Goal: Information Seeking & Learning: Learn about a topic

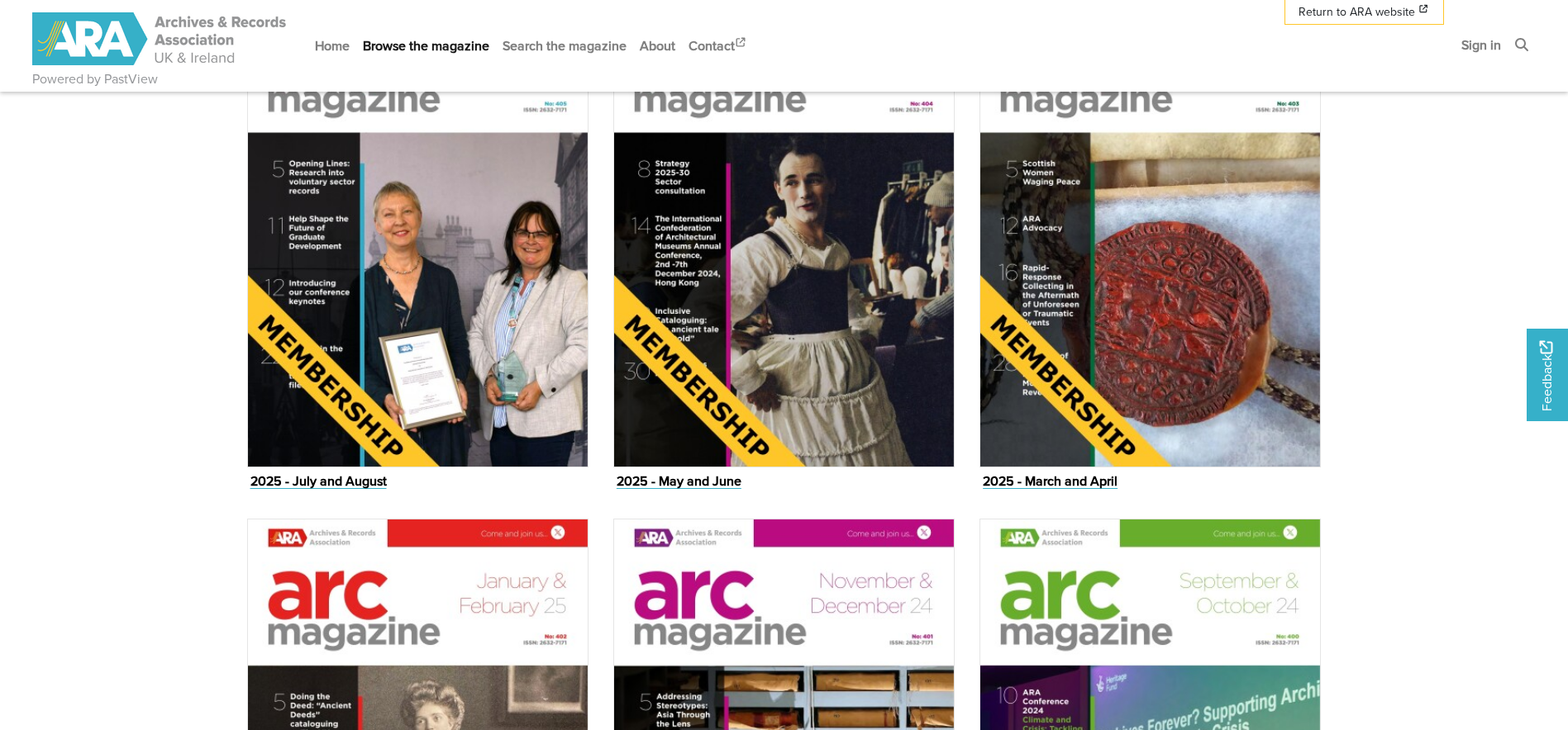
scroll to position [908, 0]
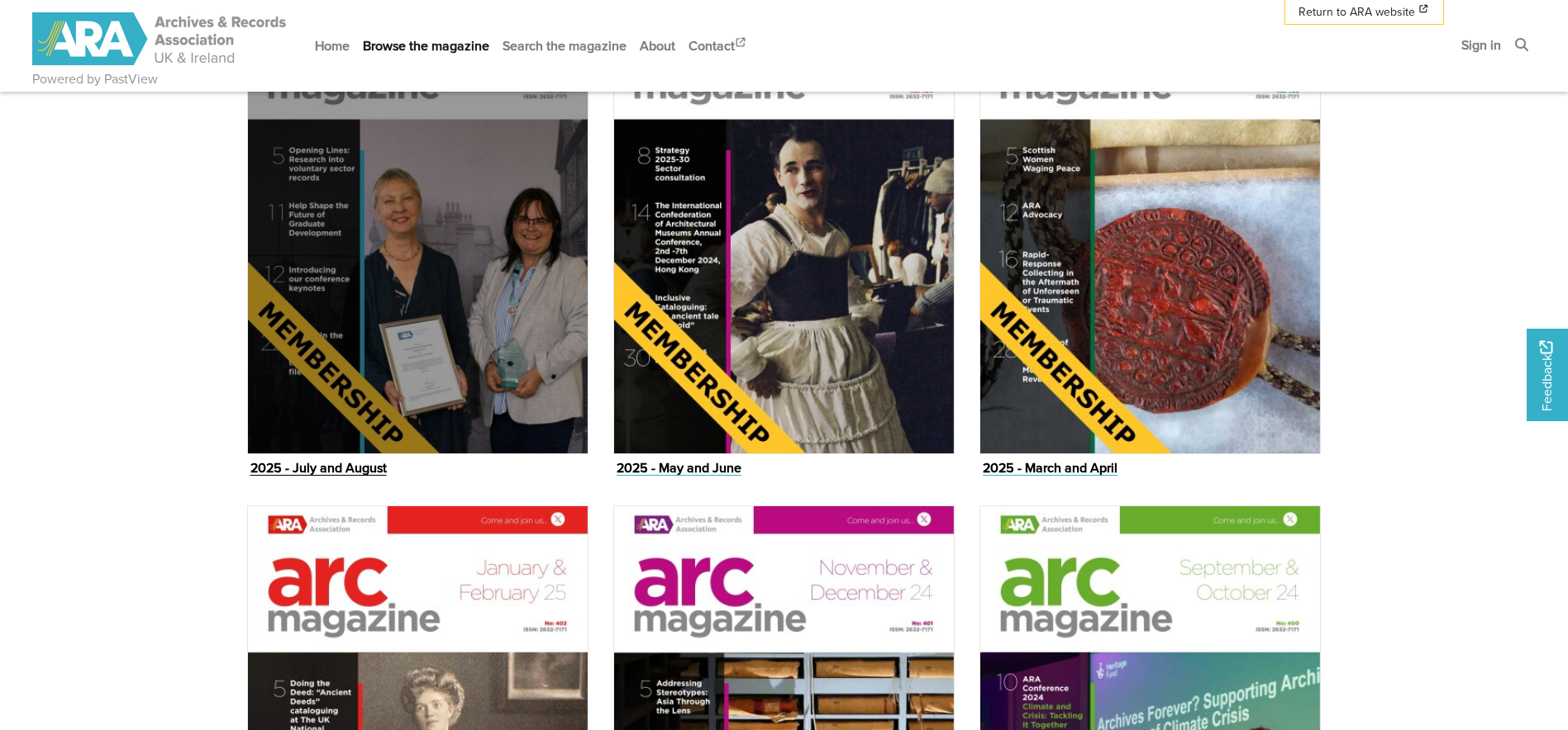
click at [420, 407] on img "Issue" at bounding box center [418, 213] width 341 height 481
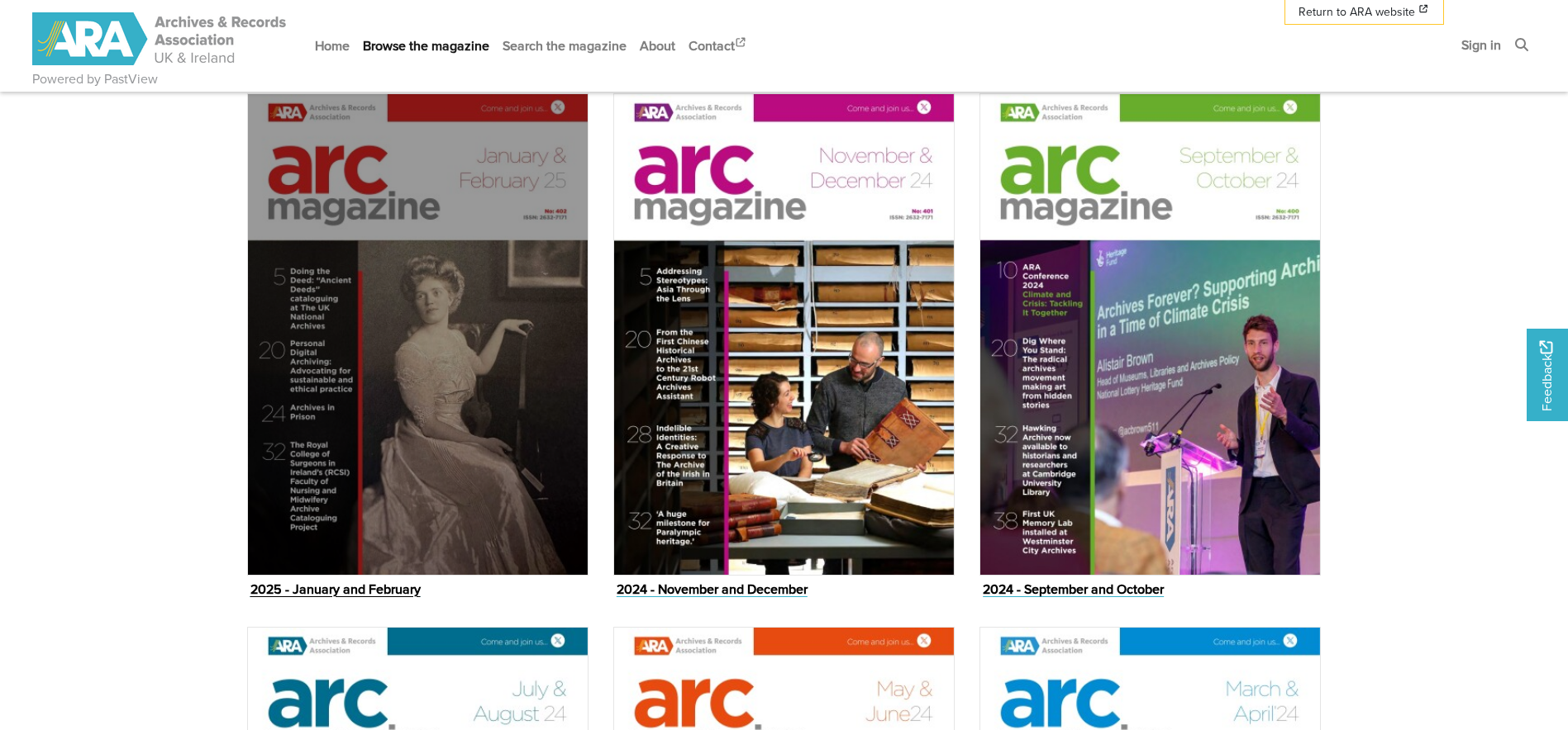
scroll to position [1322, 0]
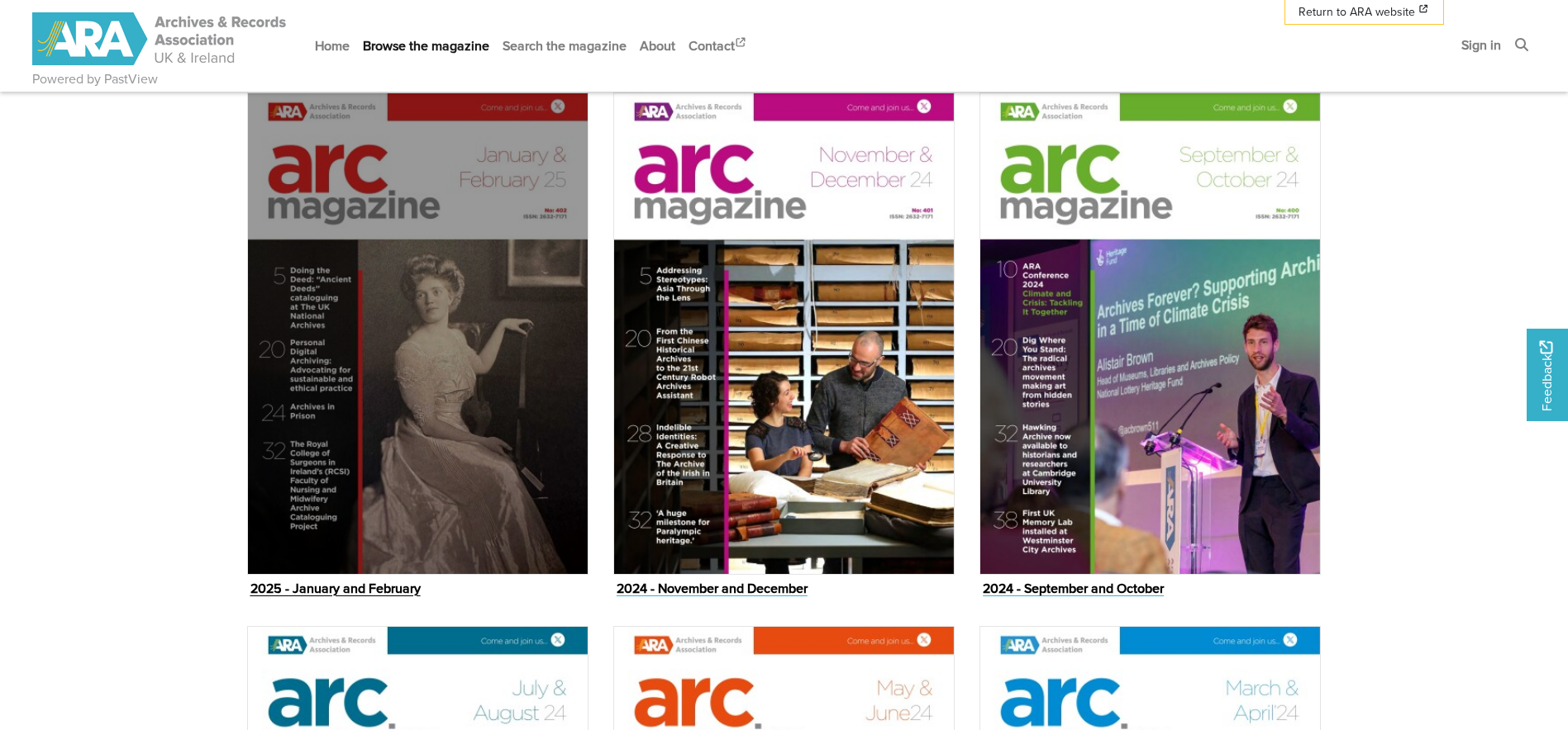
click at [415, 407] on img "Issue" at bounding box center [418, 333] width 341 height 481
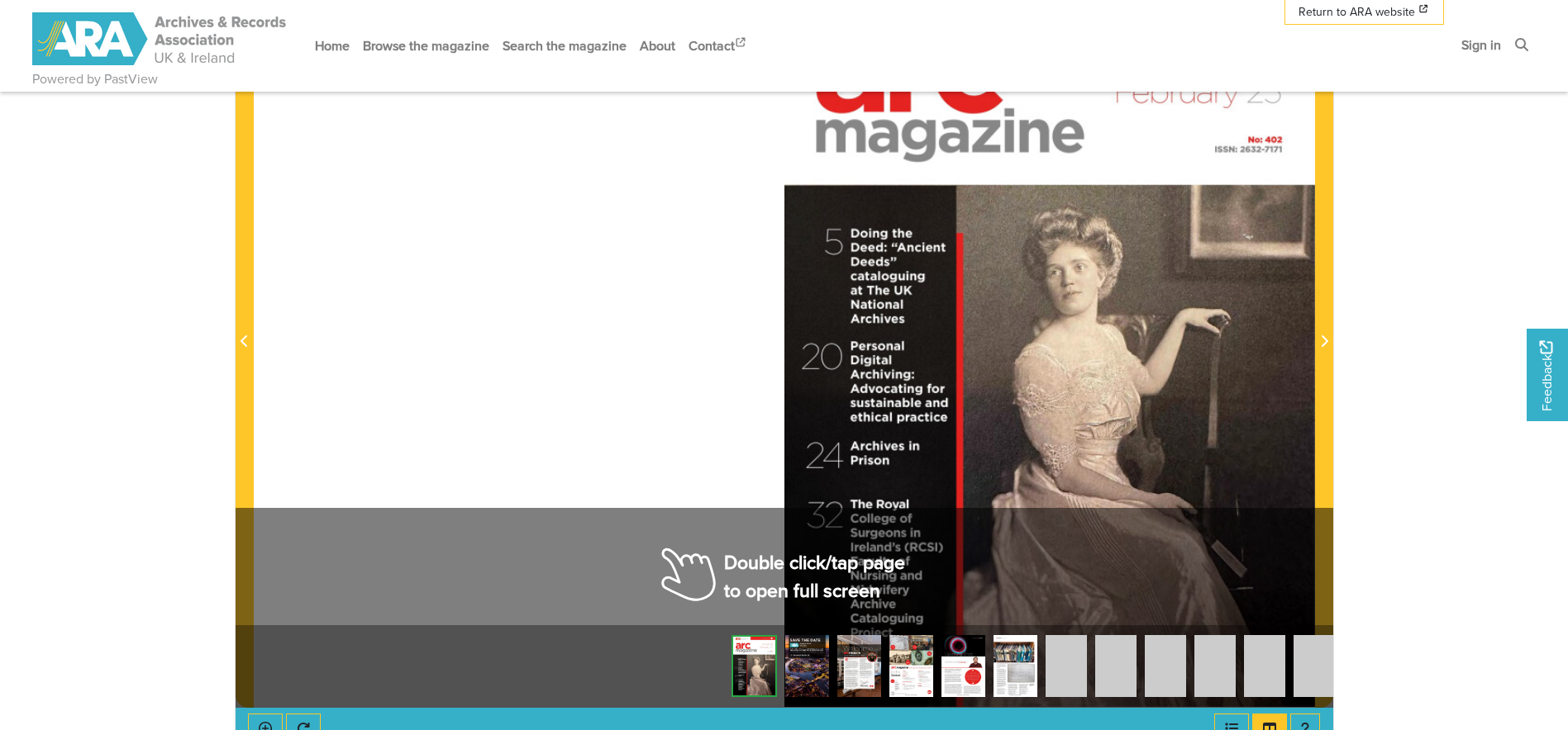
scroll to position [413, 0]
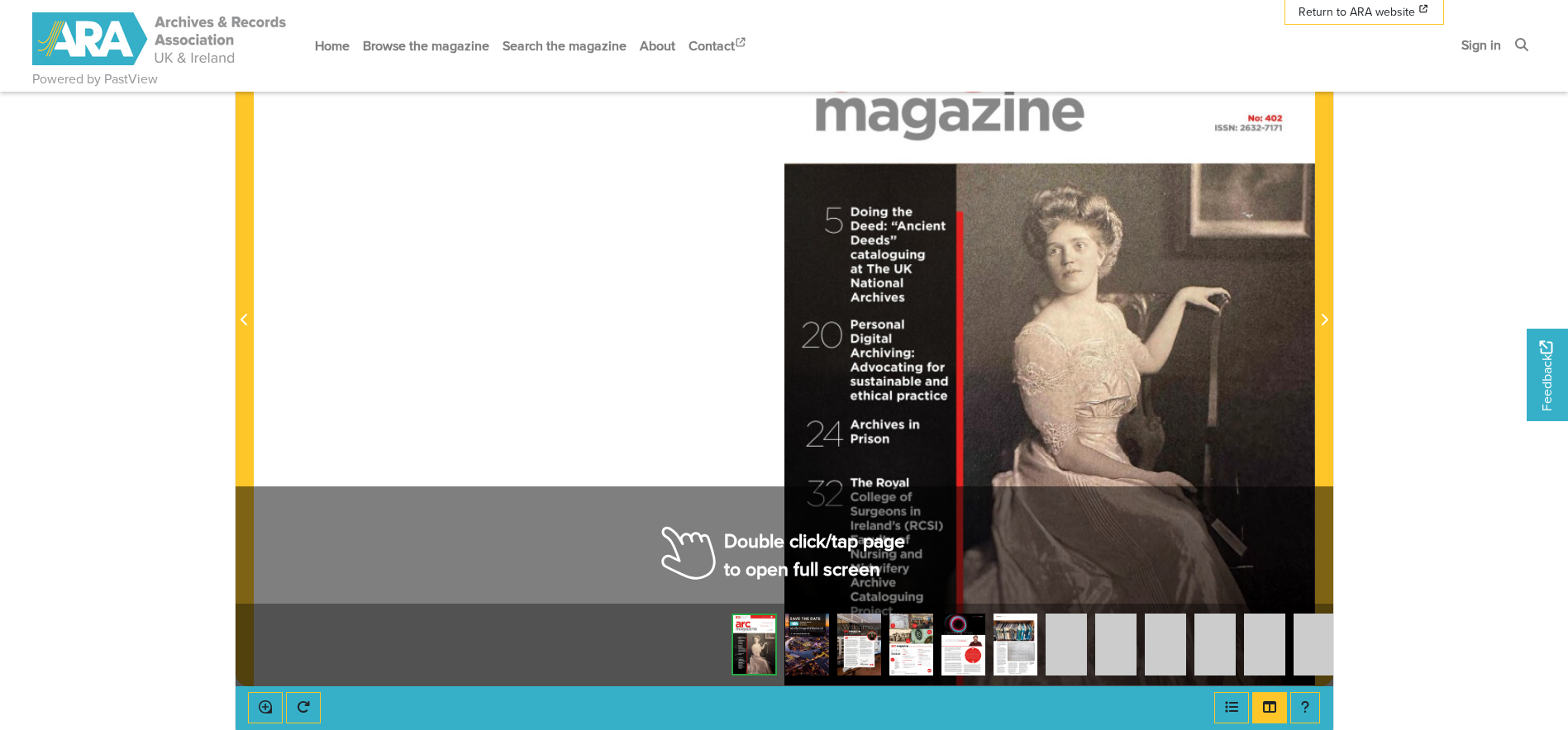
click at [916, 654] on img at bounding box center [911, 644] width 44 height 62
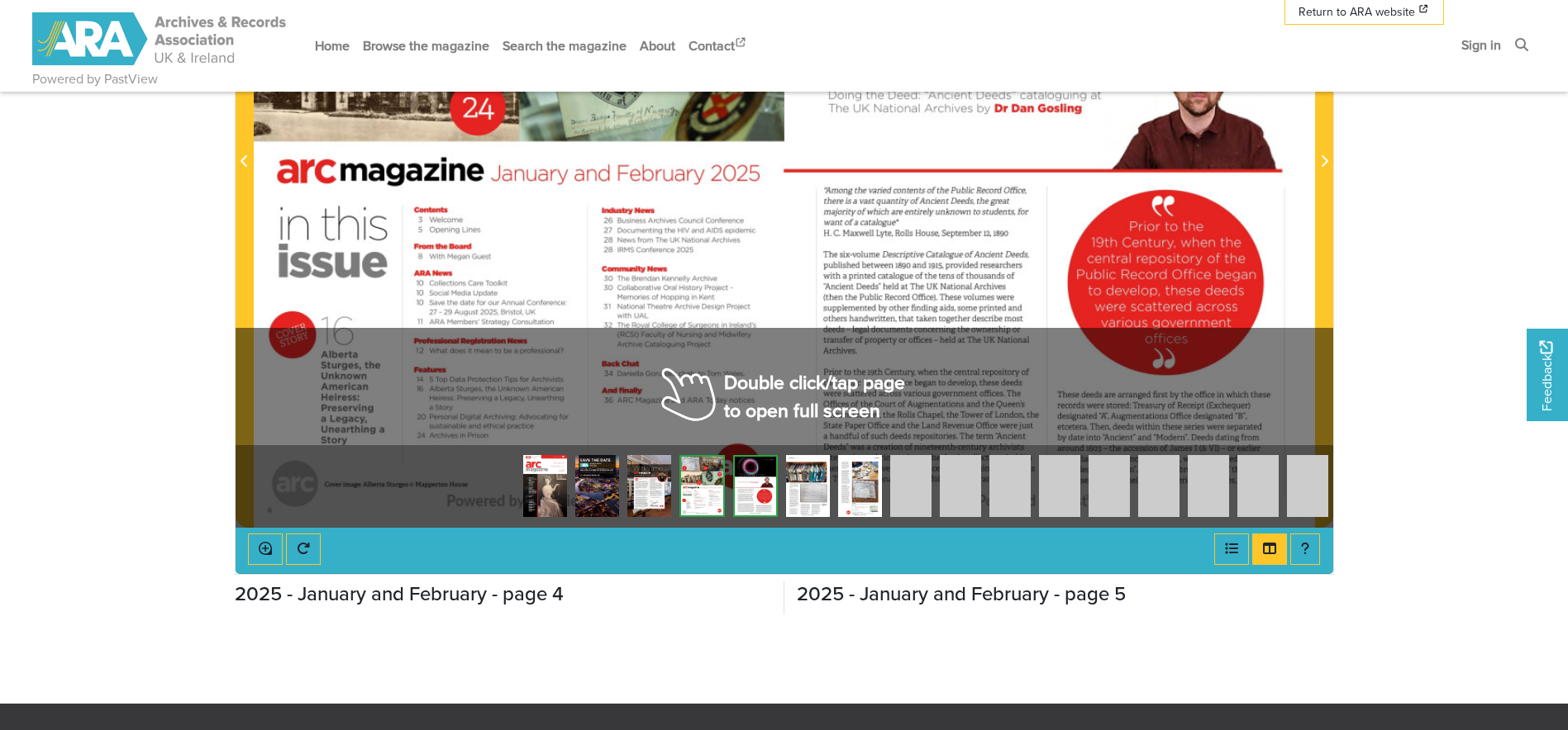
scroll to position [578, 0]
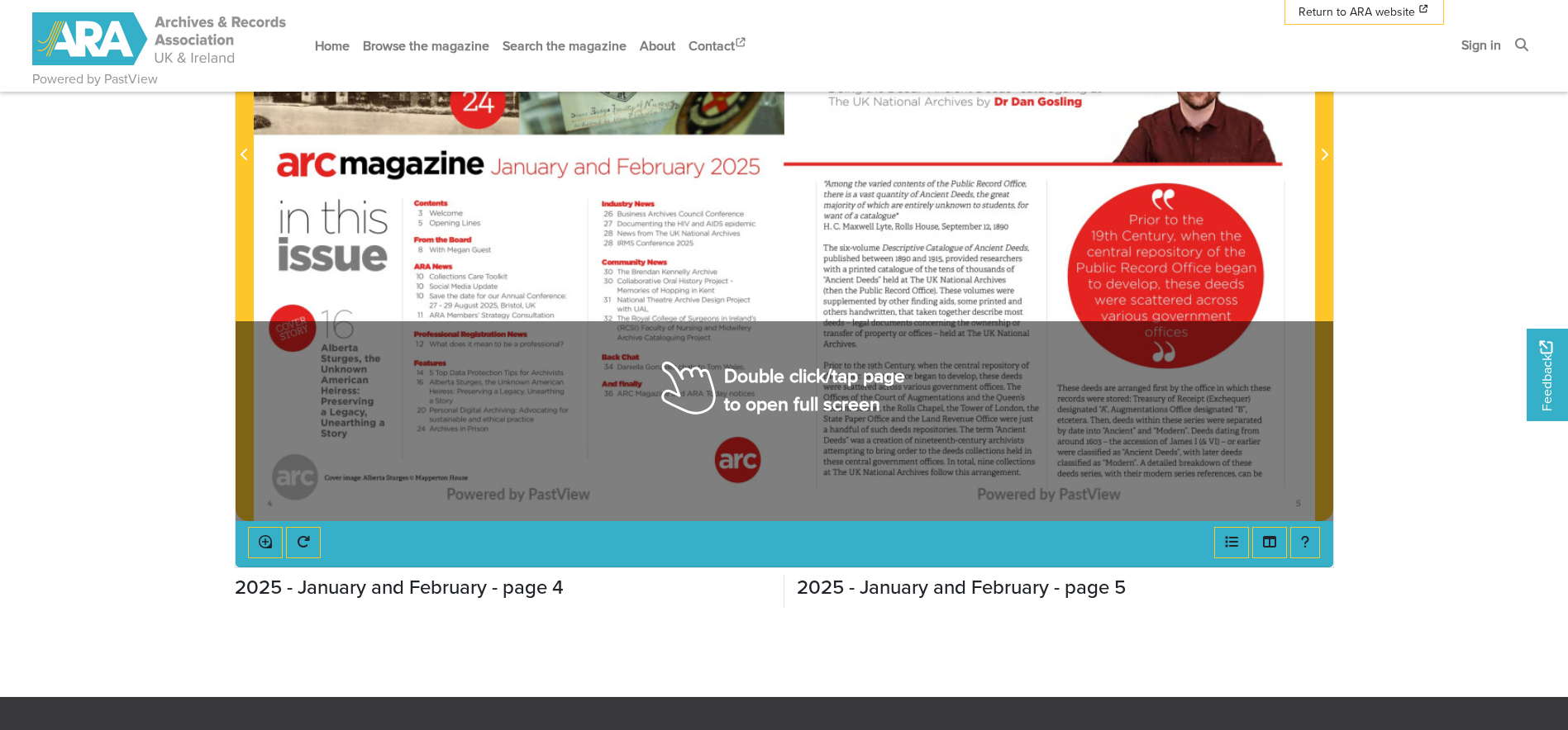
click at [918, 395] on div at bounding box center [1049, 145] width 531 height 750
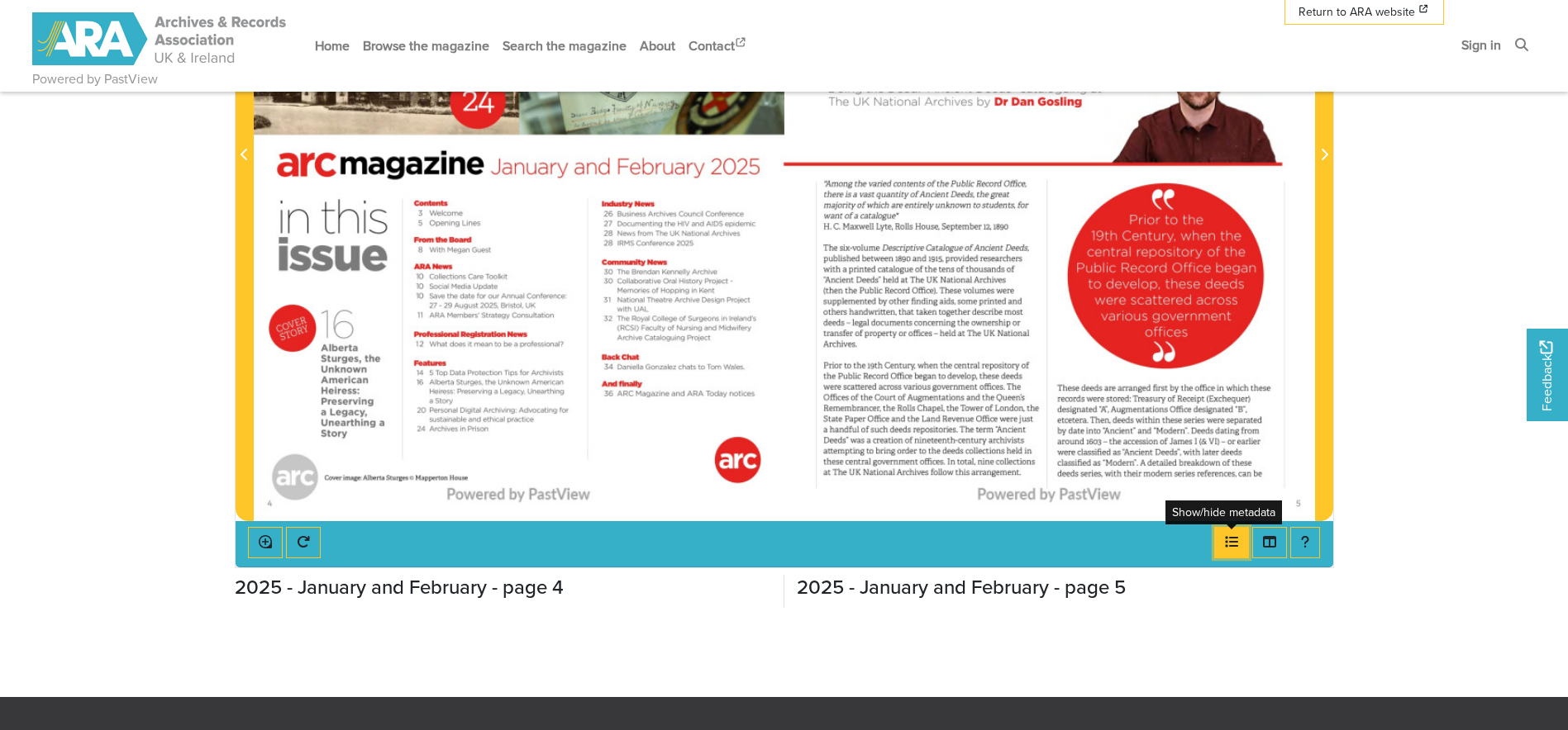
click at [1233, 548] on icon "Open metadata window" at bounding box center [1232, 542] width 14 height 14
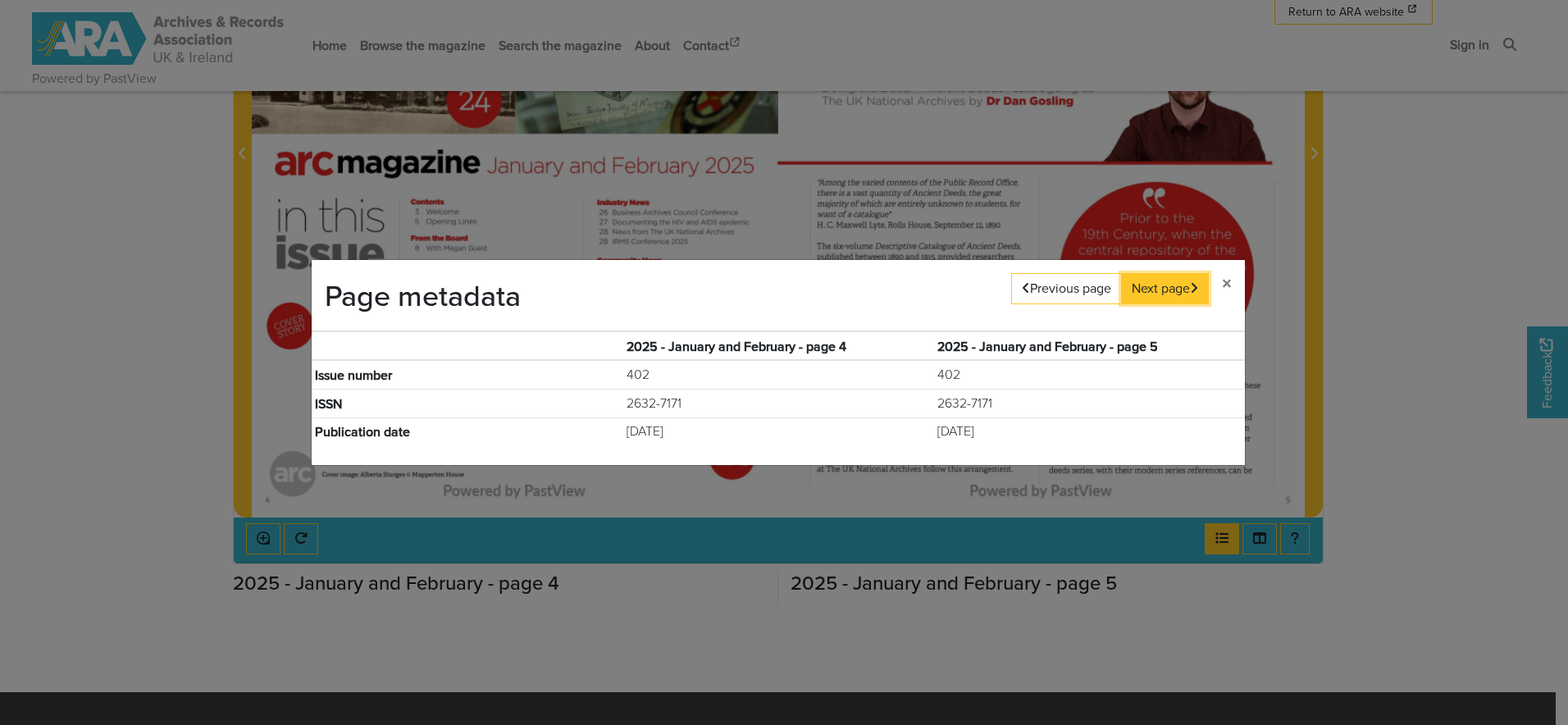
click at [1156, 290] on button "Next page" at bounding box center [1165, 288] width 88 height 31
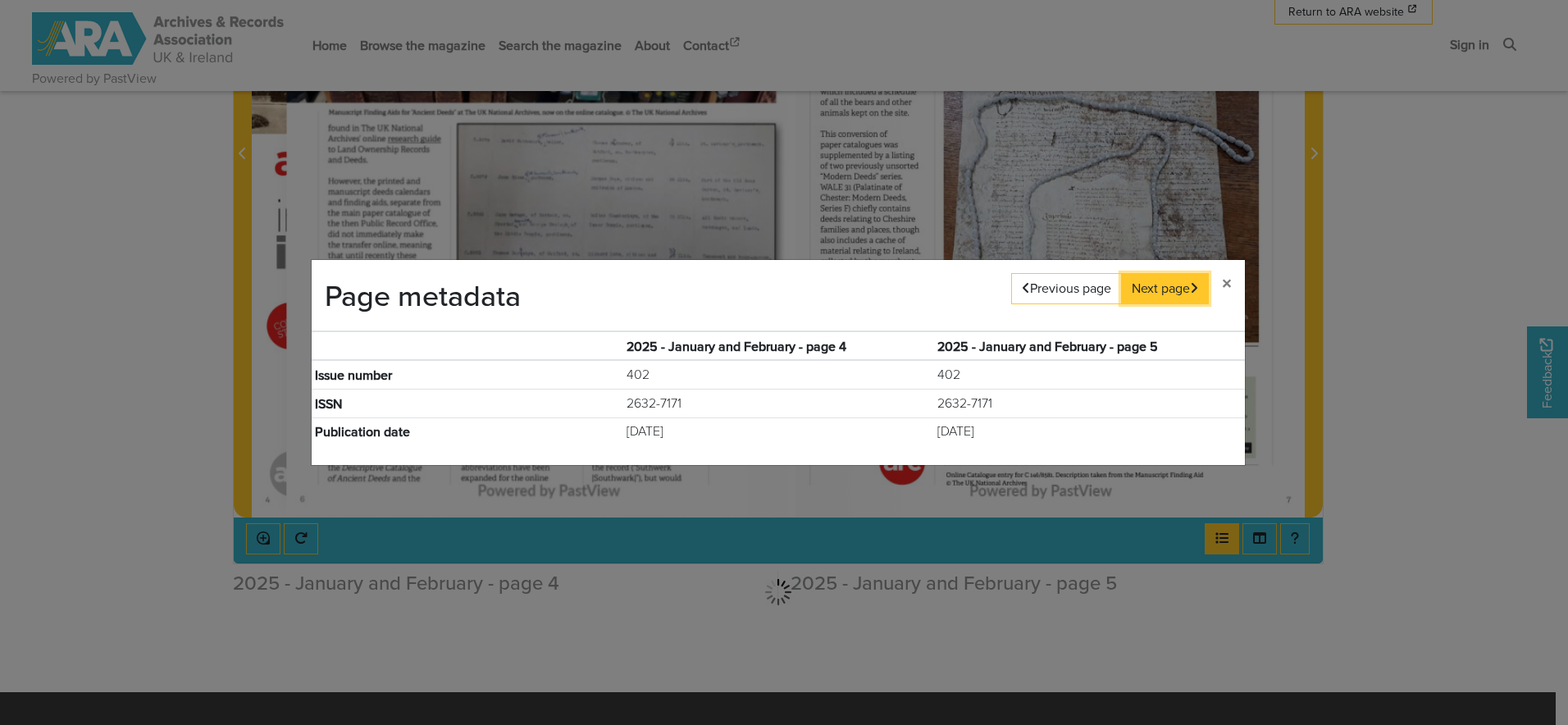
click at [1156, 290] on button "Next page" at bounding box center [1165, 288] width 88 height 31
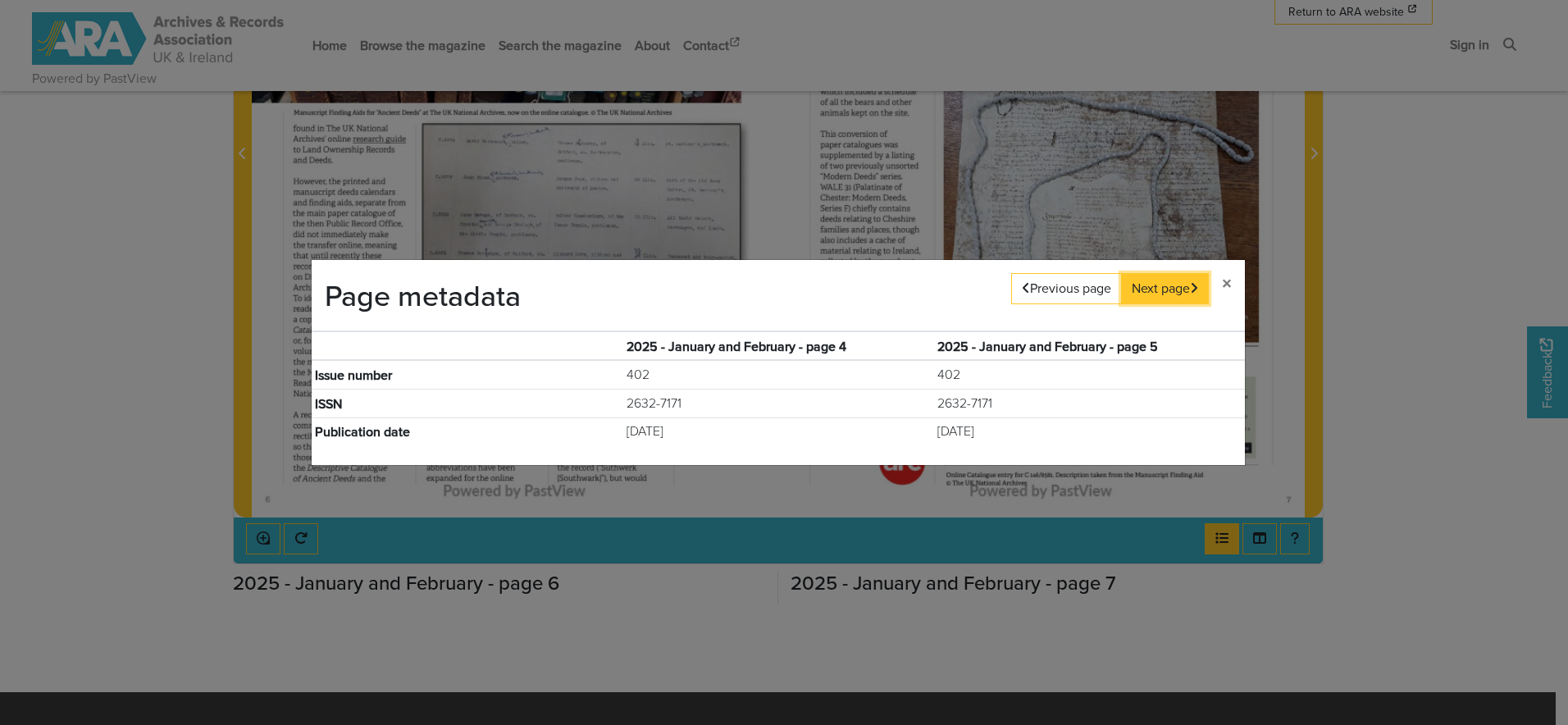
click at [1156, 290] on button "Next page" at bounding box center [1165, 288] width 88 height 31
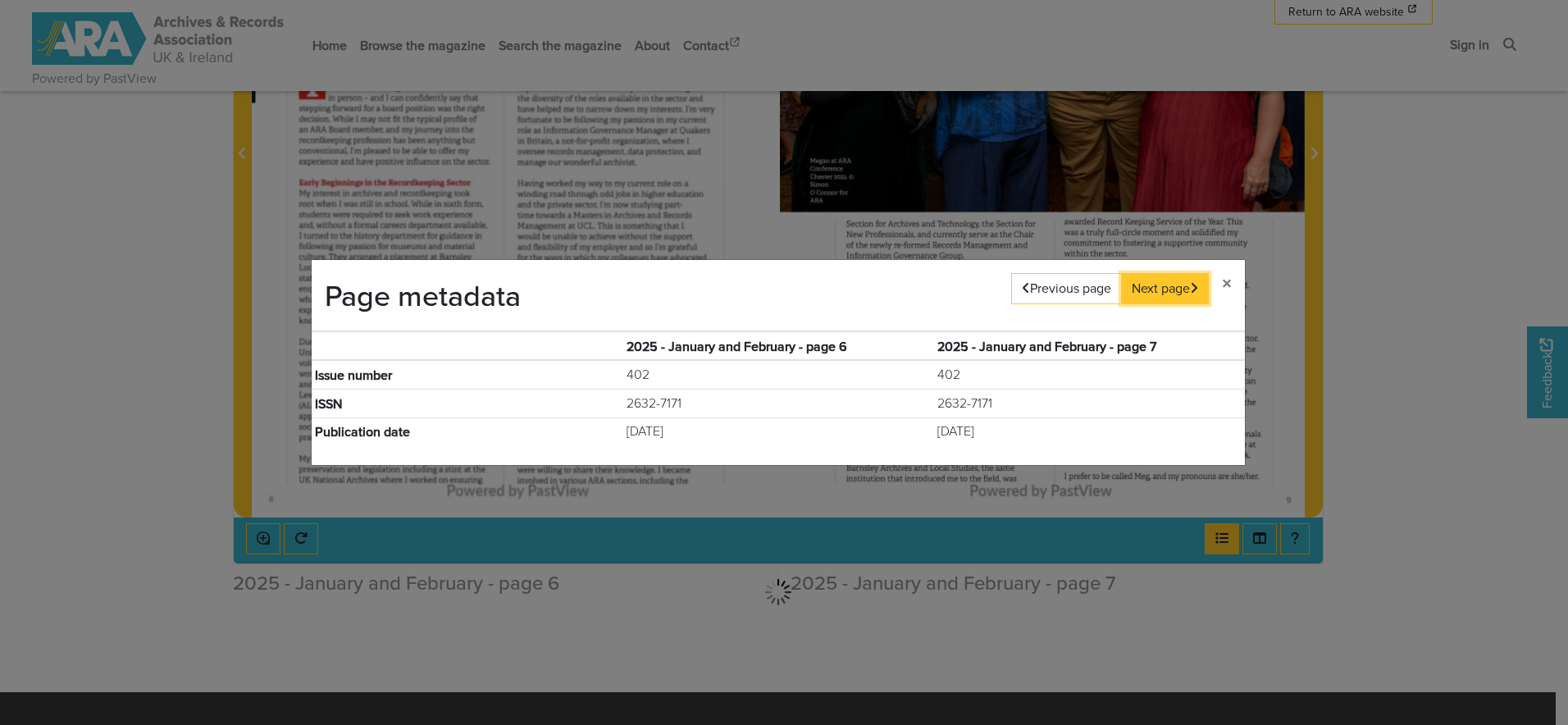
click at [1156, 290] on button "Next page" at bounding box center [1165, 288] width 88 height 31
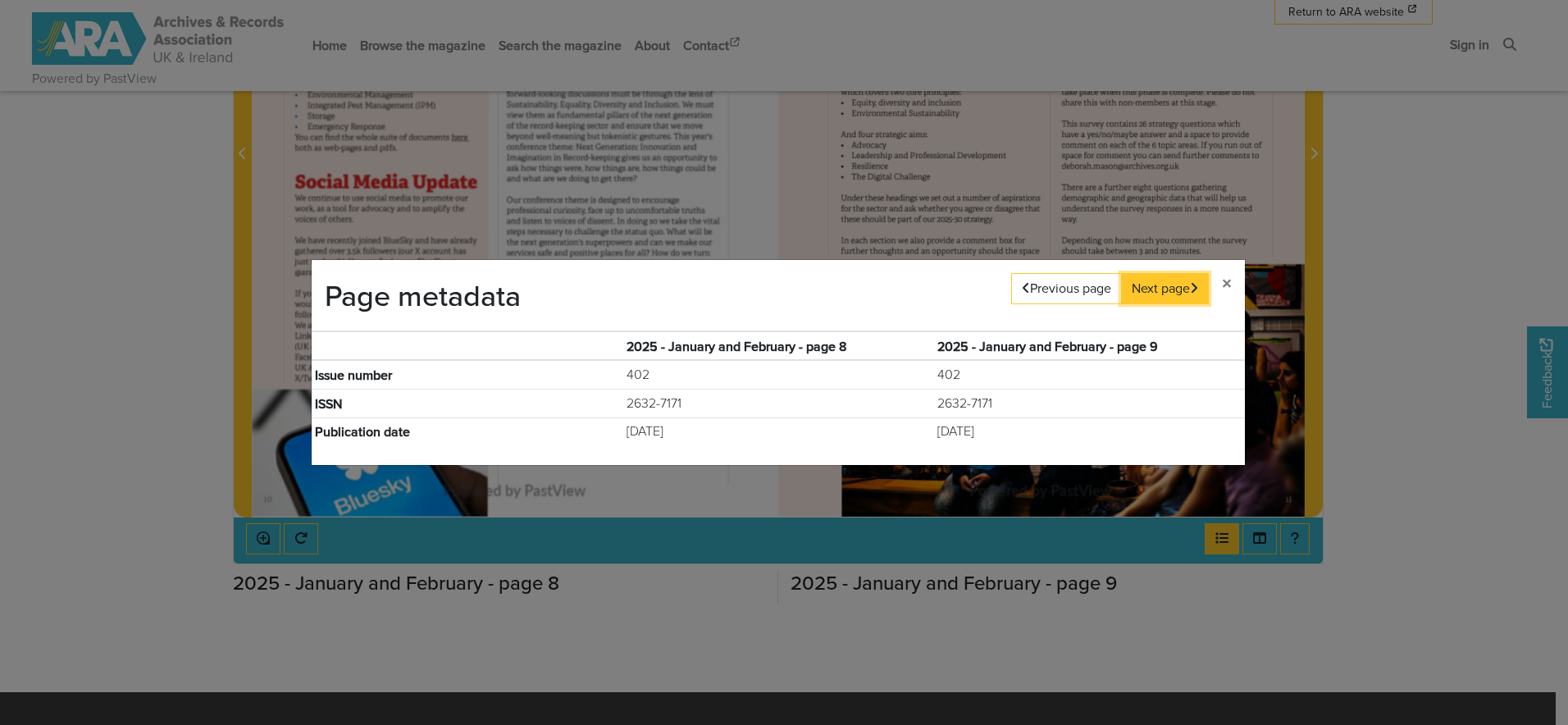
click at [1156, 290] on button "Next page" at bounding box center [1165, 288] width 88 height 31
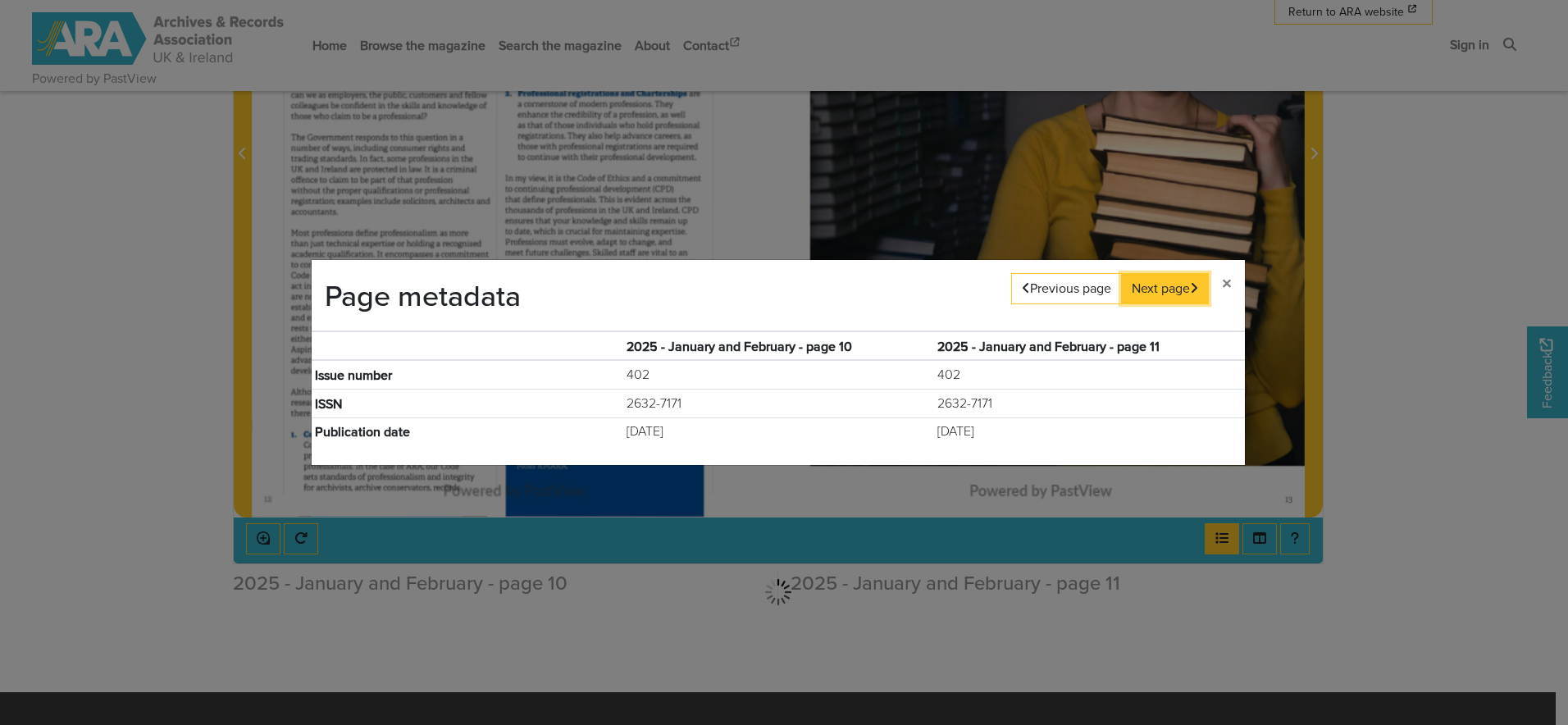
click at [1156, 290] on button "Next page" at bounding box center [1165, 288] width 88 height 31
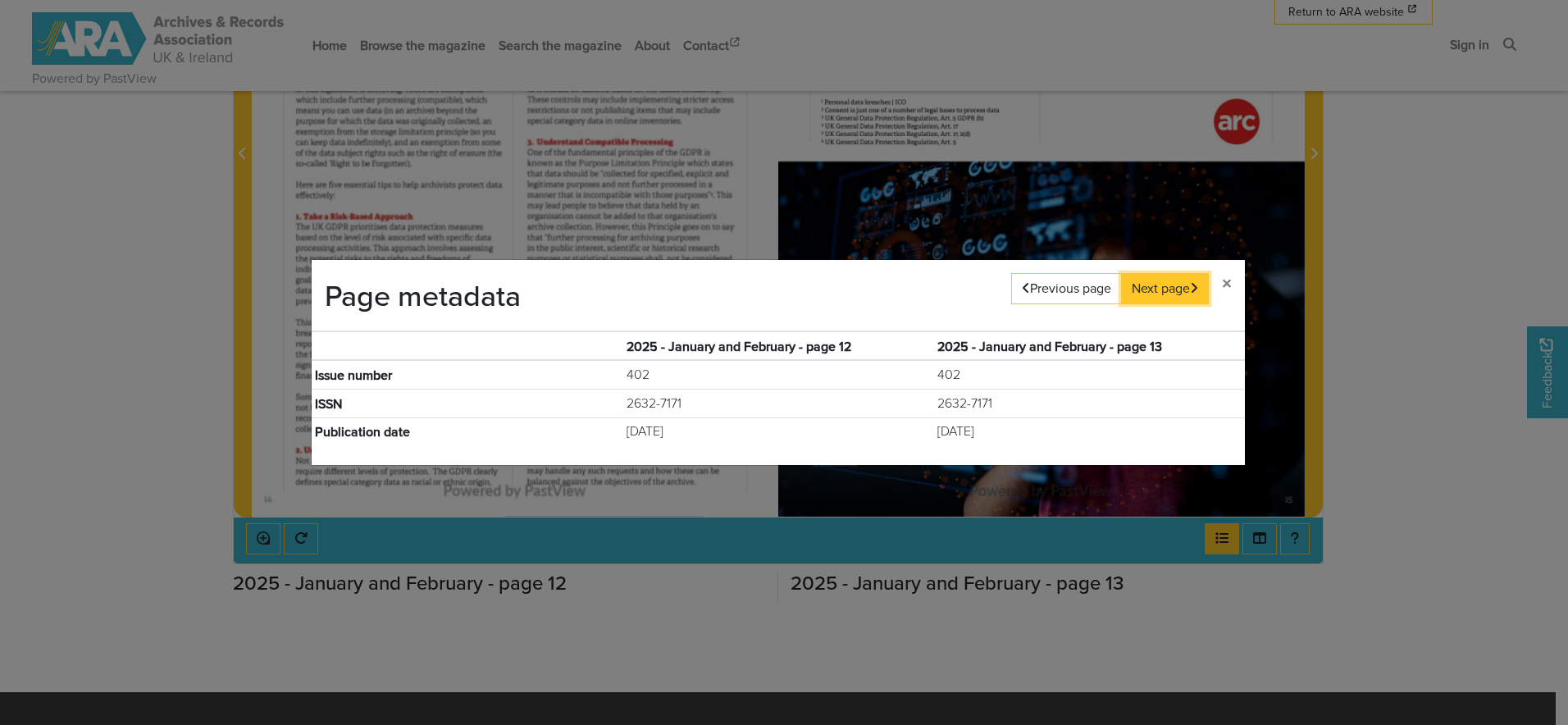
click at [1156, 290] on button "Next page" at bounding box center [1165, 288] width 88 height 31
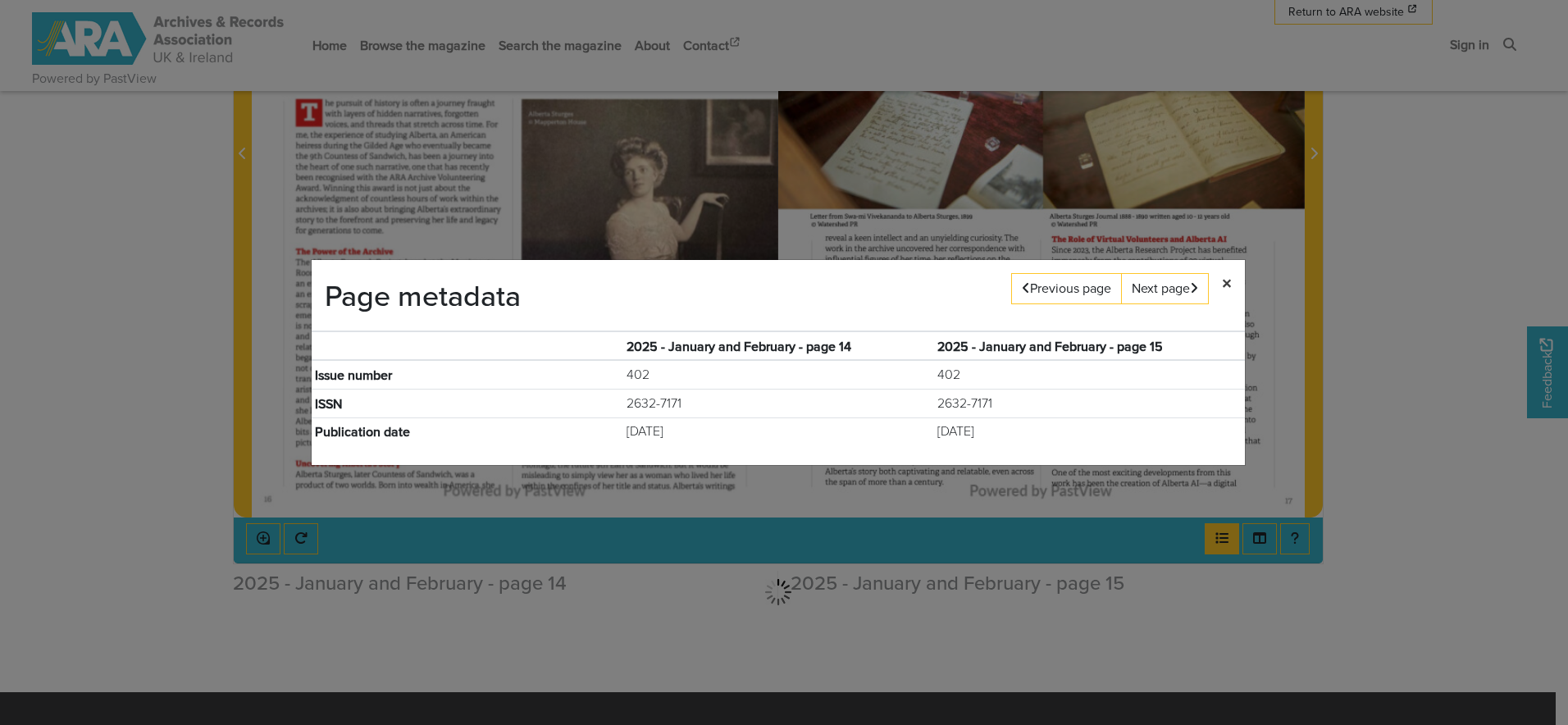
click at [1226, 283] on span "×" at bounding box center [1227, 282] width 10 height 28
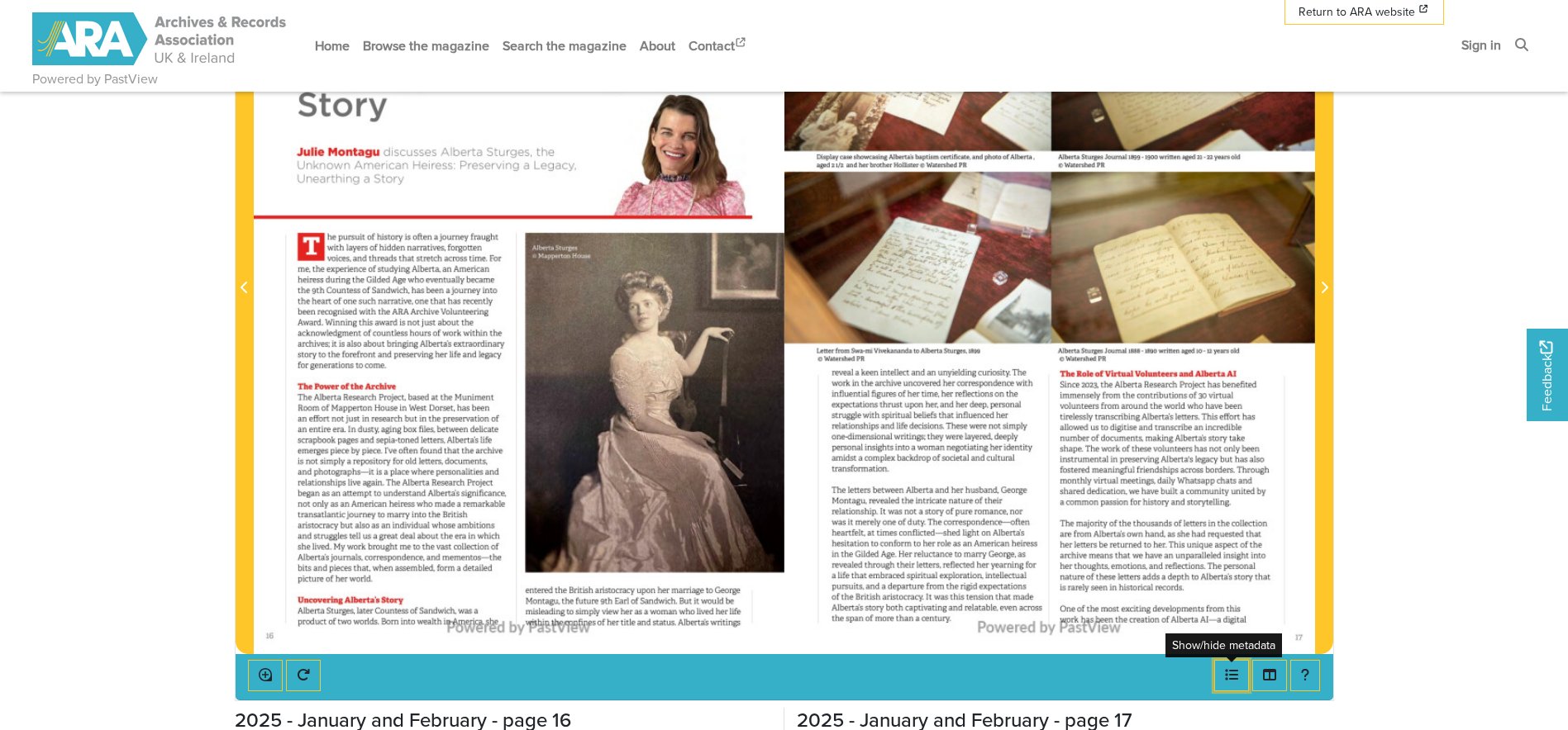
scroll to position [413, 0]
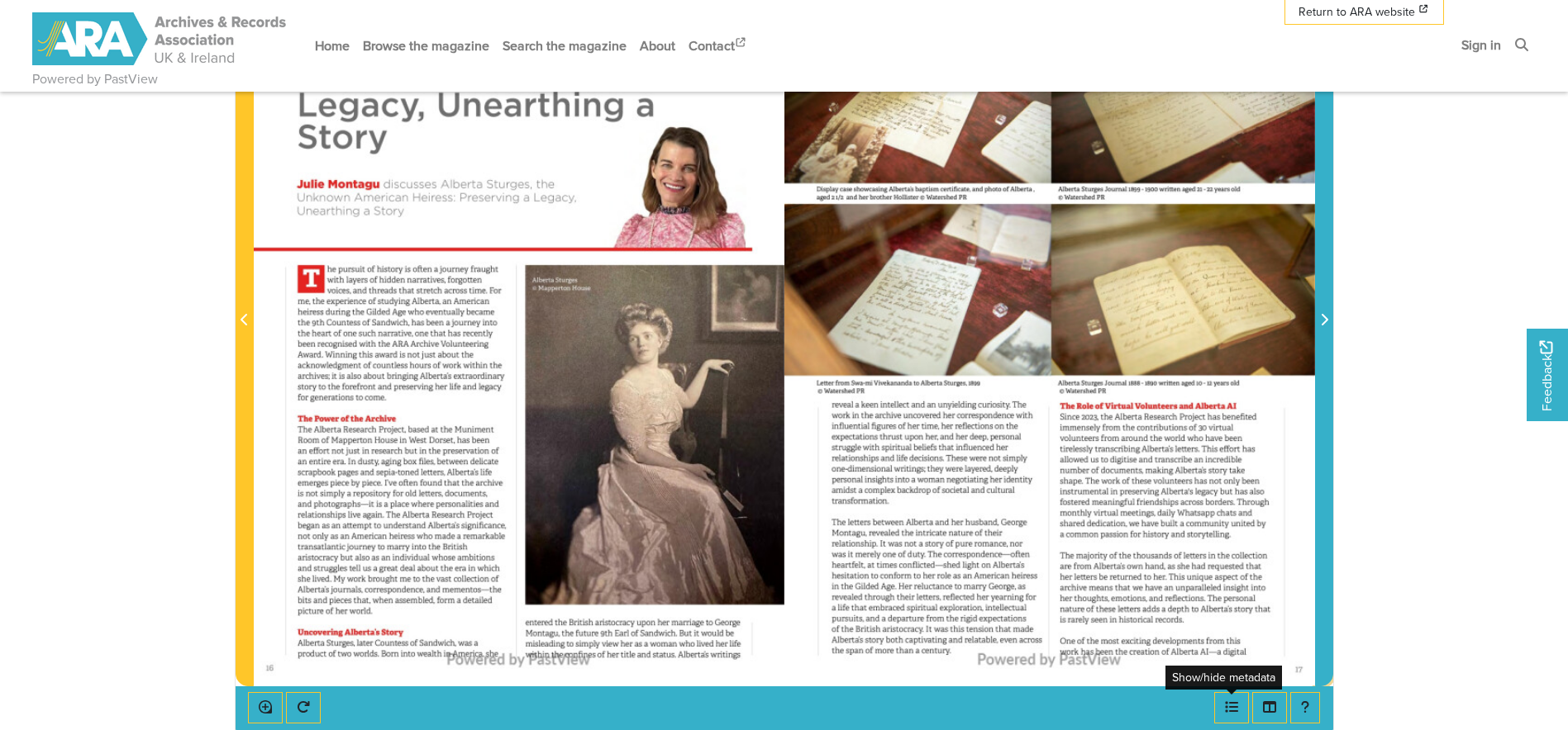
click at [1331, 330] on span "Next Page" at bounding box center [1323, 320] width 16 height 20
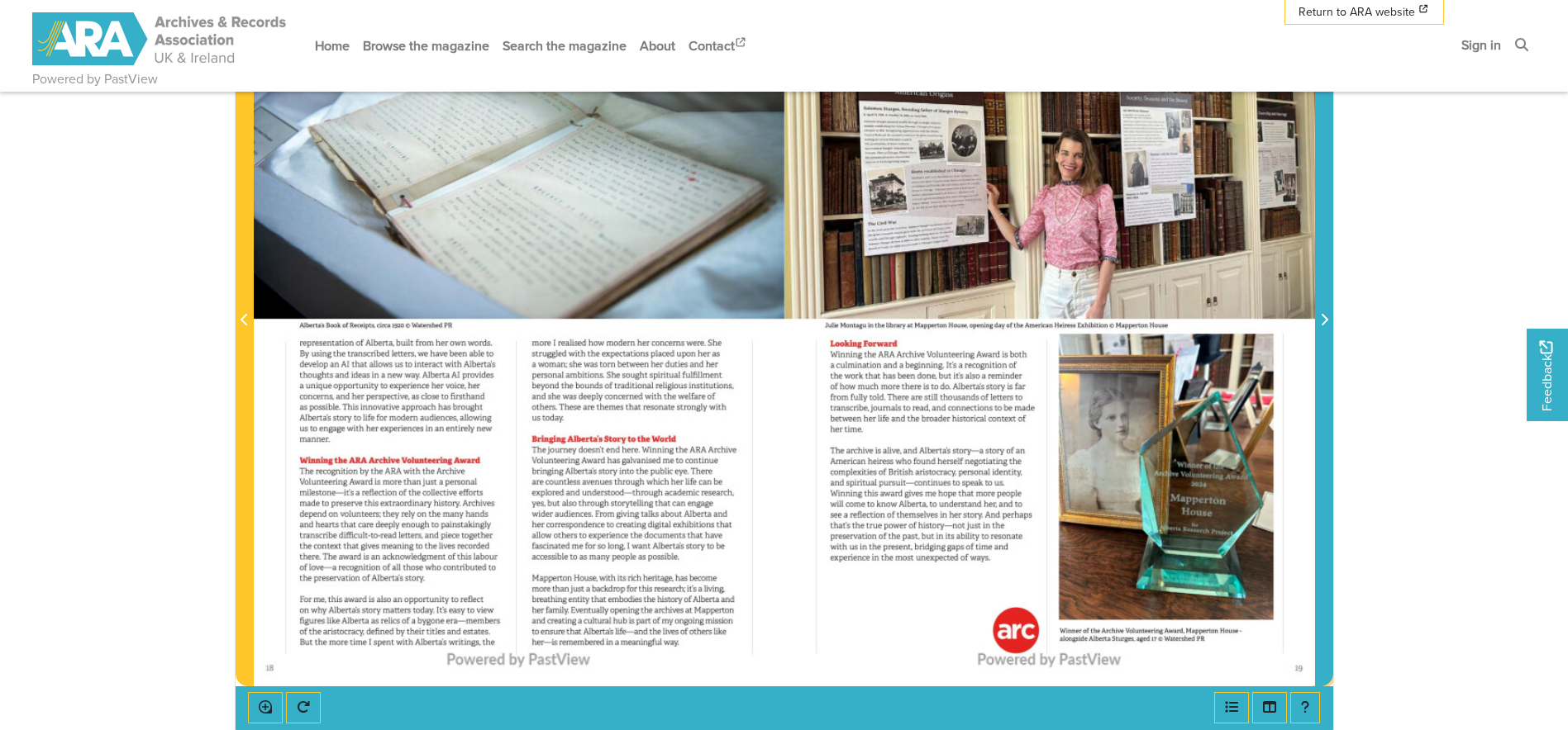
click at [1331, 330] on span "Next Page" at bounding box center [1323, 320] width 16 height 20
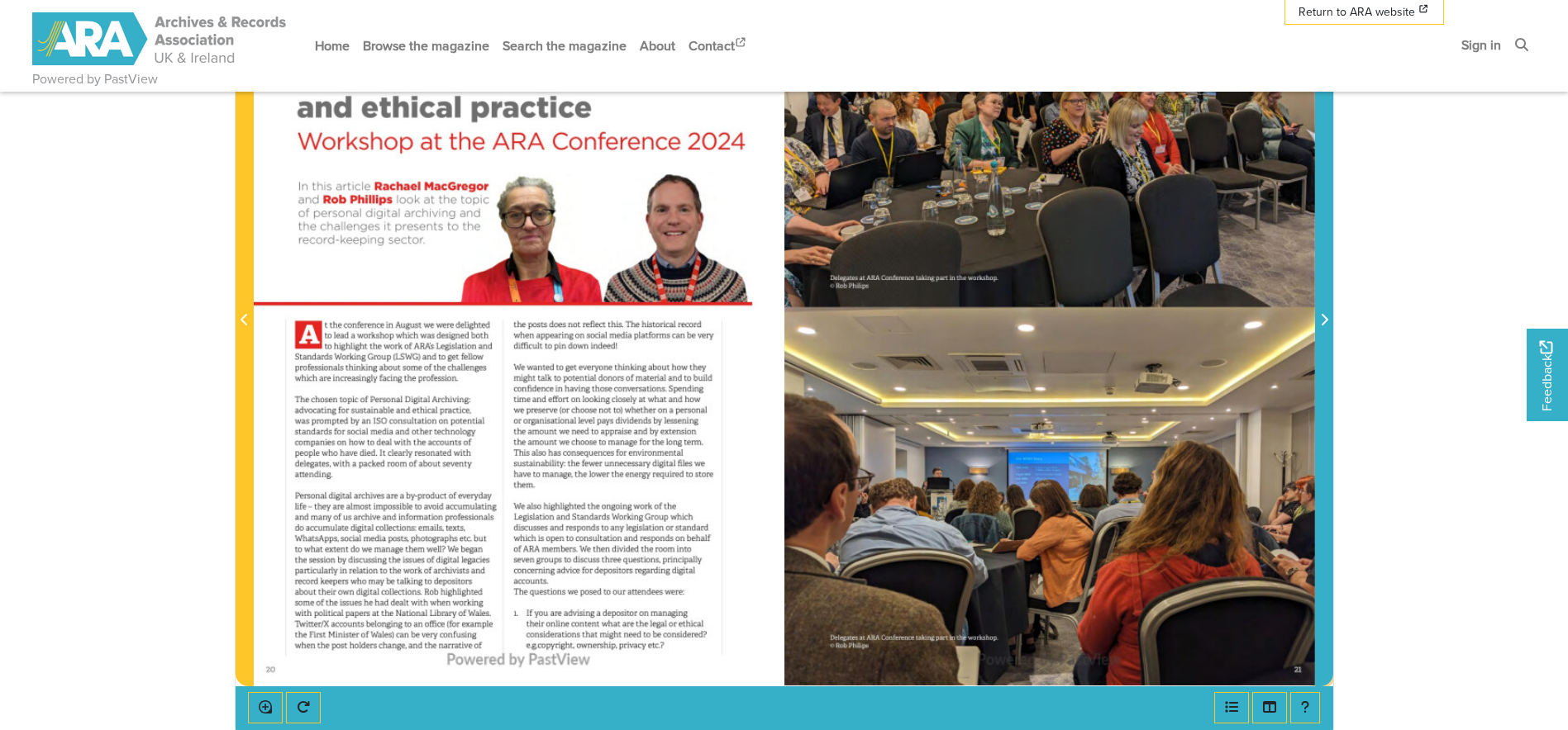
click at [1324, 338] on span "Next Page" at bounding box center [1323, 310] width 16 height 748
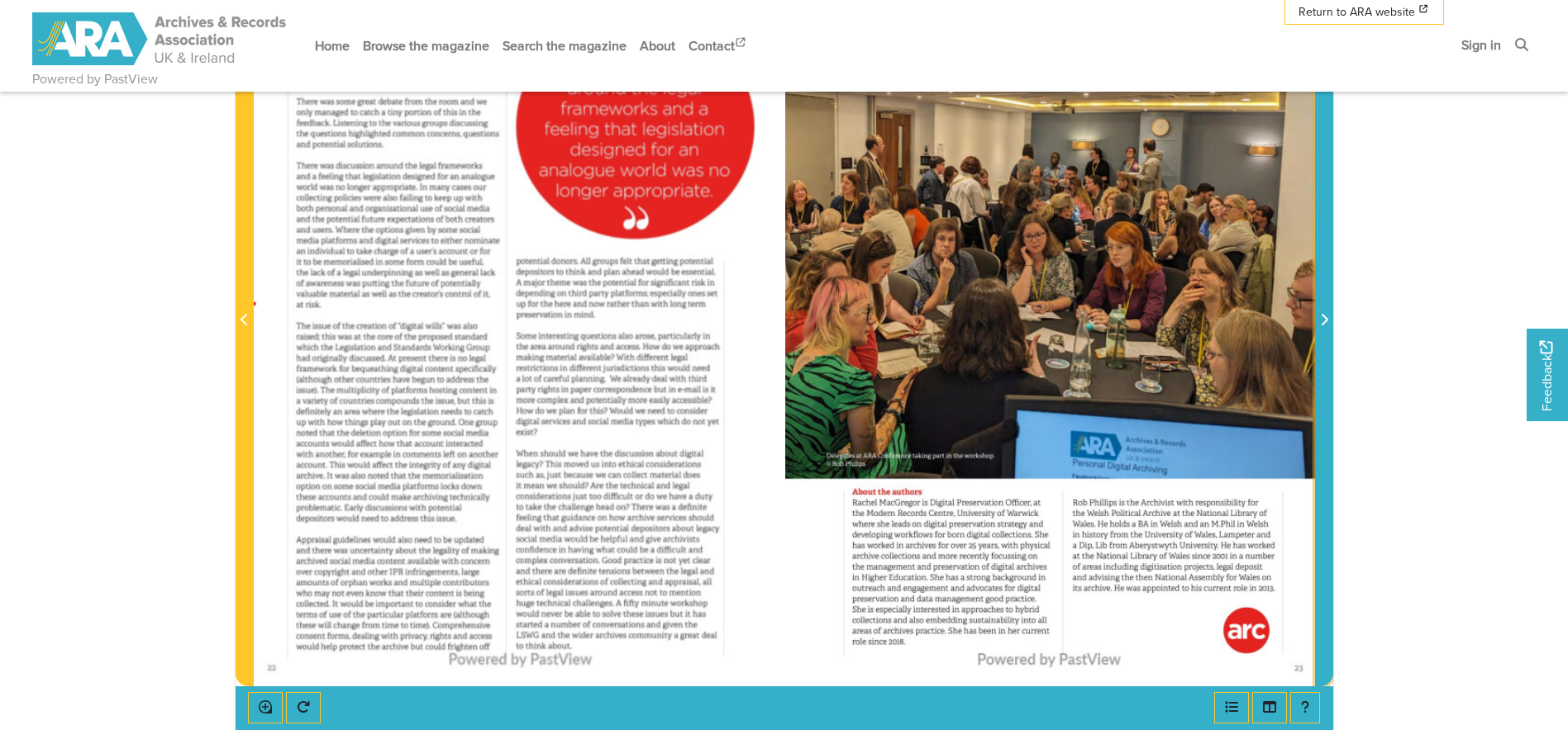
click at [1324, 338] on span "Next Page" at bounding box center [1323, 310] width 16 height 748
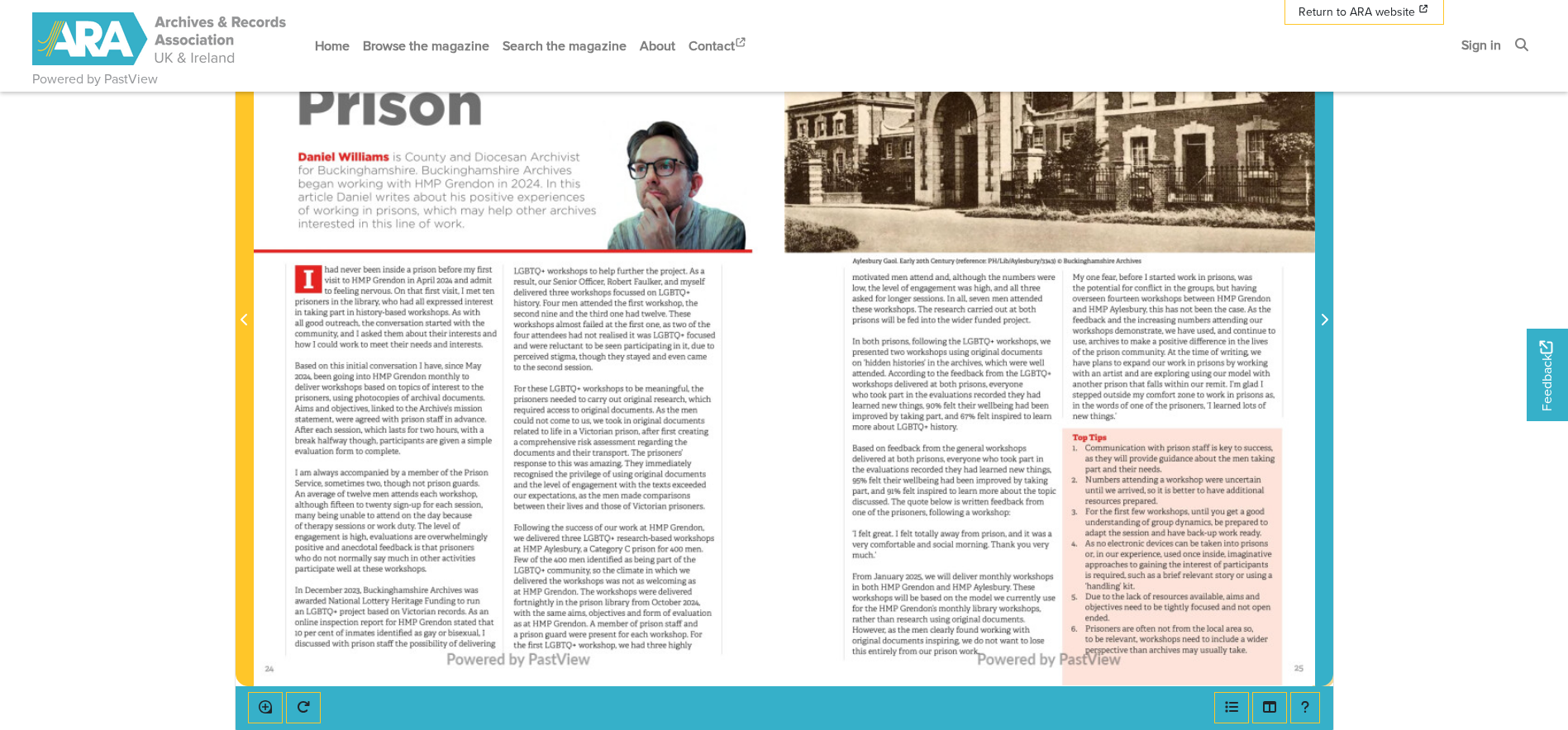
click at [1324, 338] on span "Next Page" at bounding box center [1323, 310] width 16 height 748
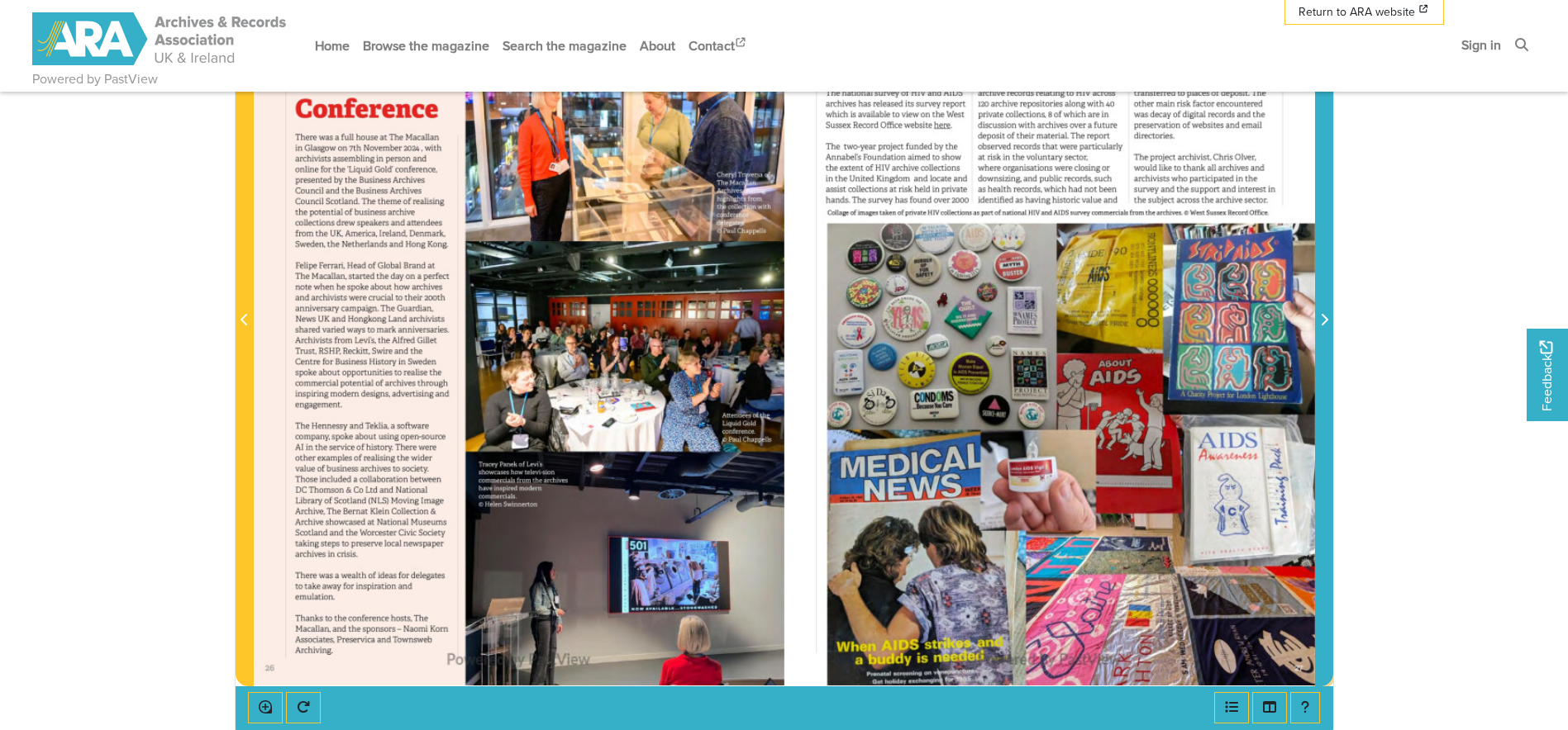
click at [1324, 338] on span "Next Page" at bounding box center [1323, 310] width 16 height 748
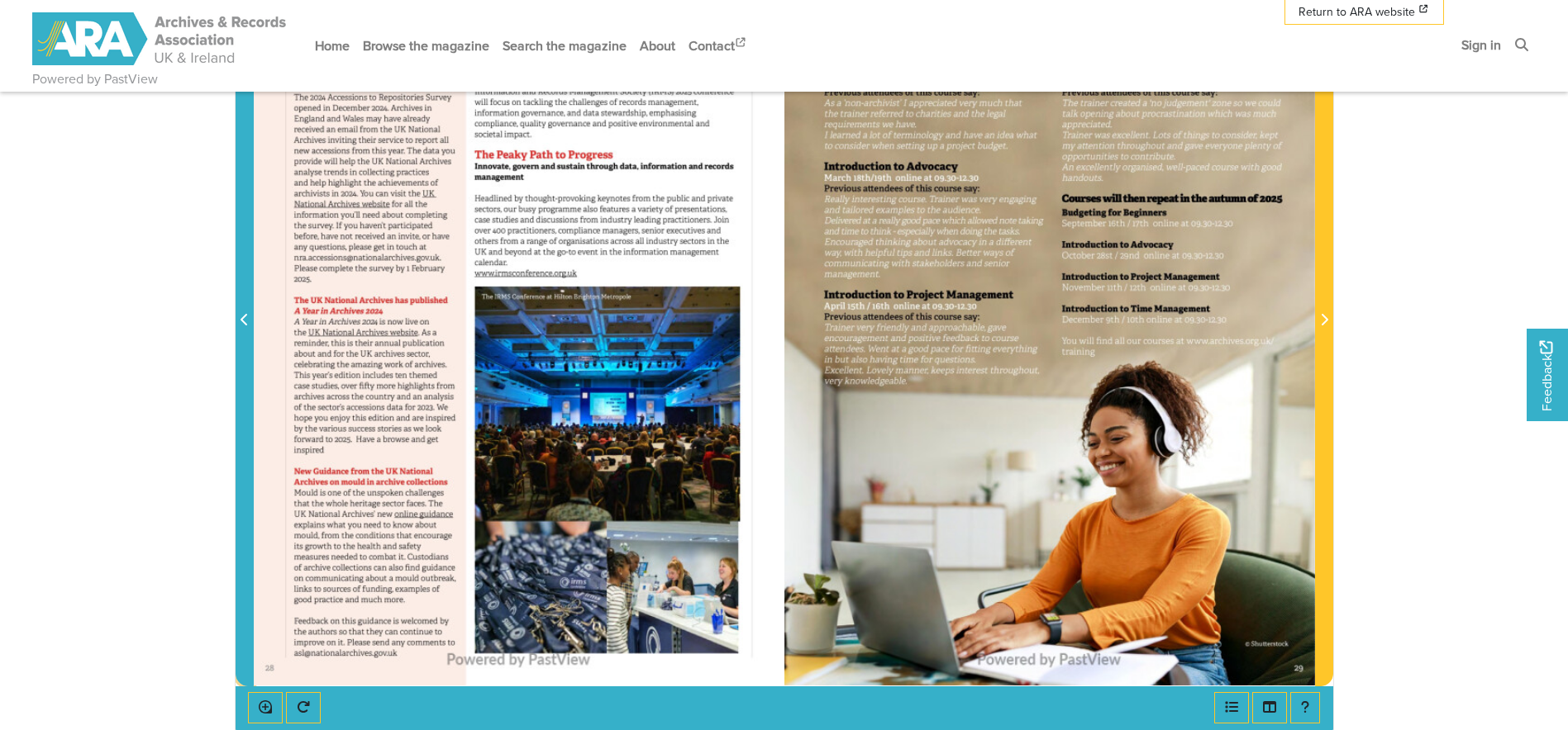
click at [243, 345] on span "Previous Page" at bounding box center [244, 310] width 16 height 748
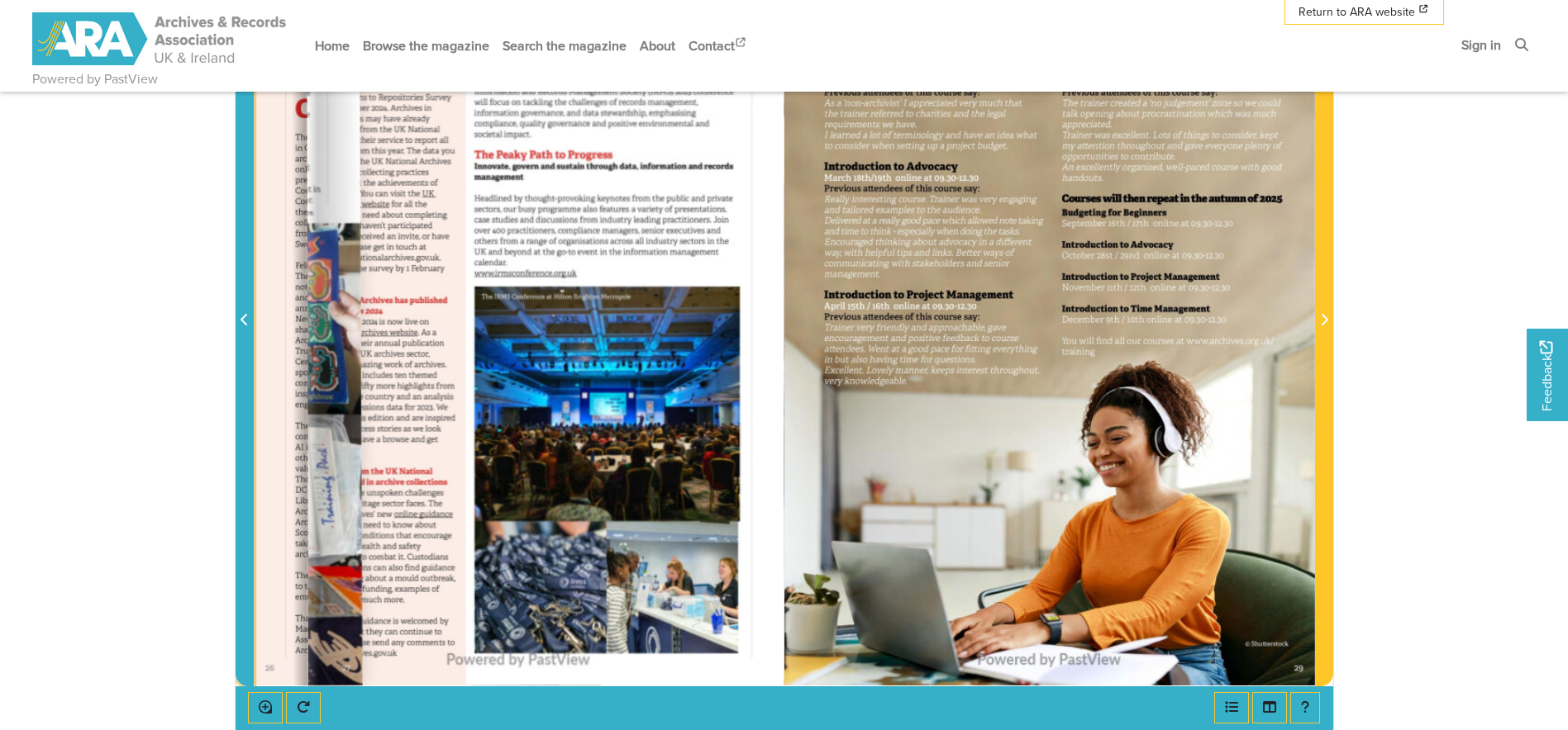
click at [243, 345] on span "Previous Page" at bounding box center [244, 310] width 16 height 748
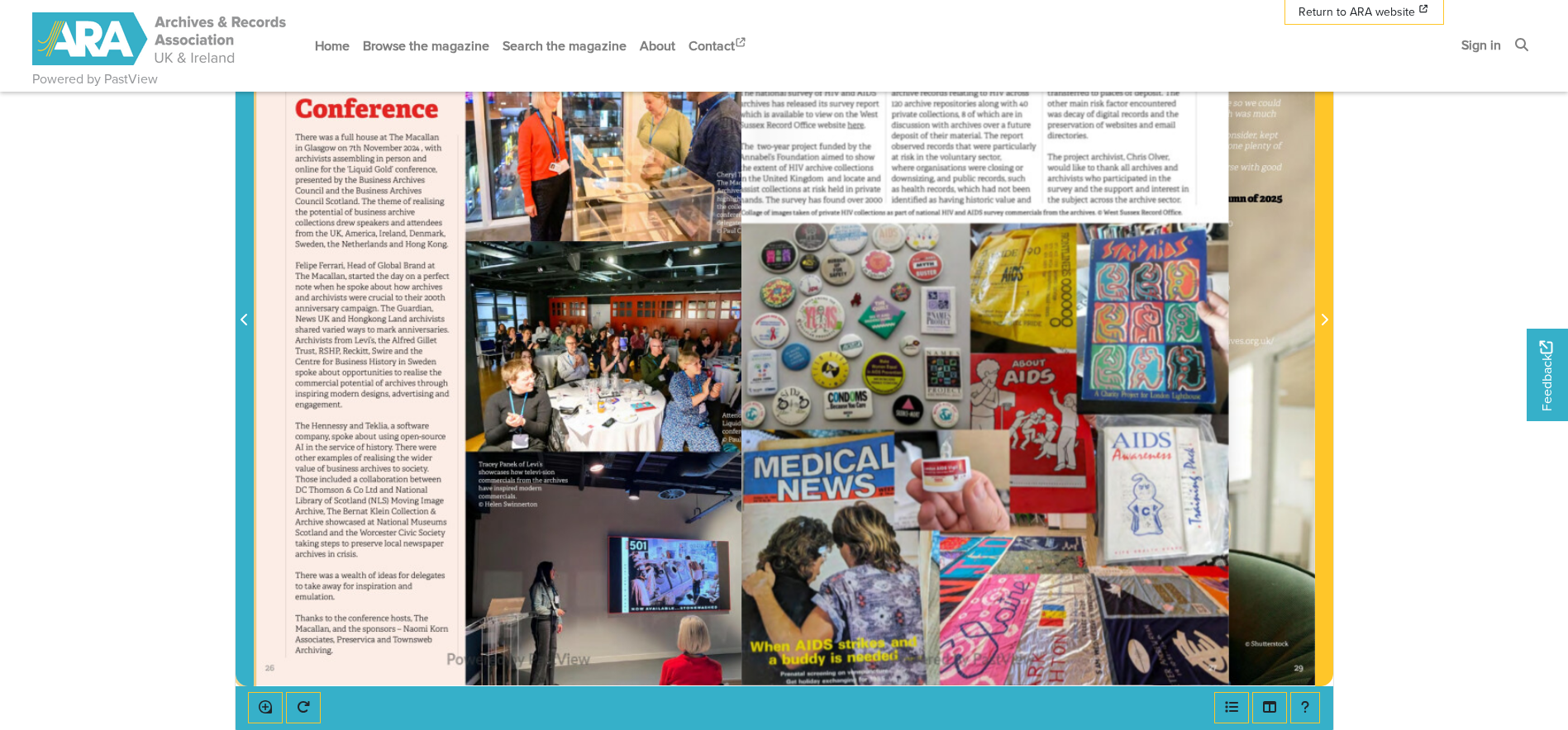
click at [243, 345] on span "Previous Page" at bounding box center [244, 310] width 16 height 748
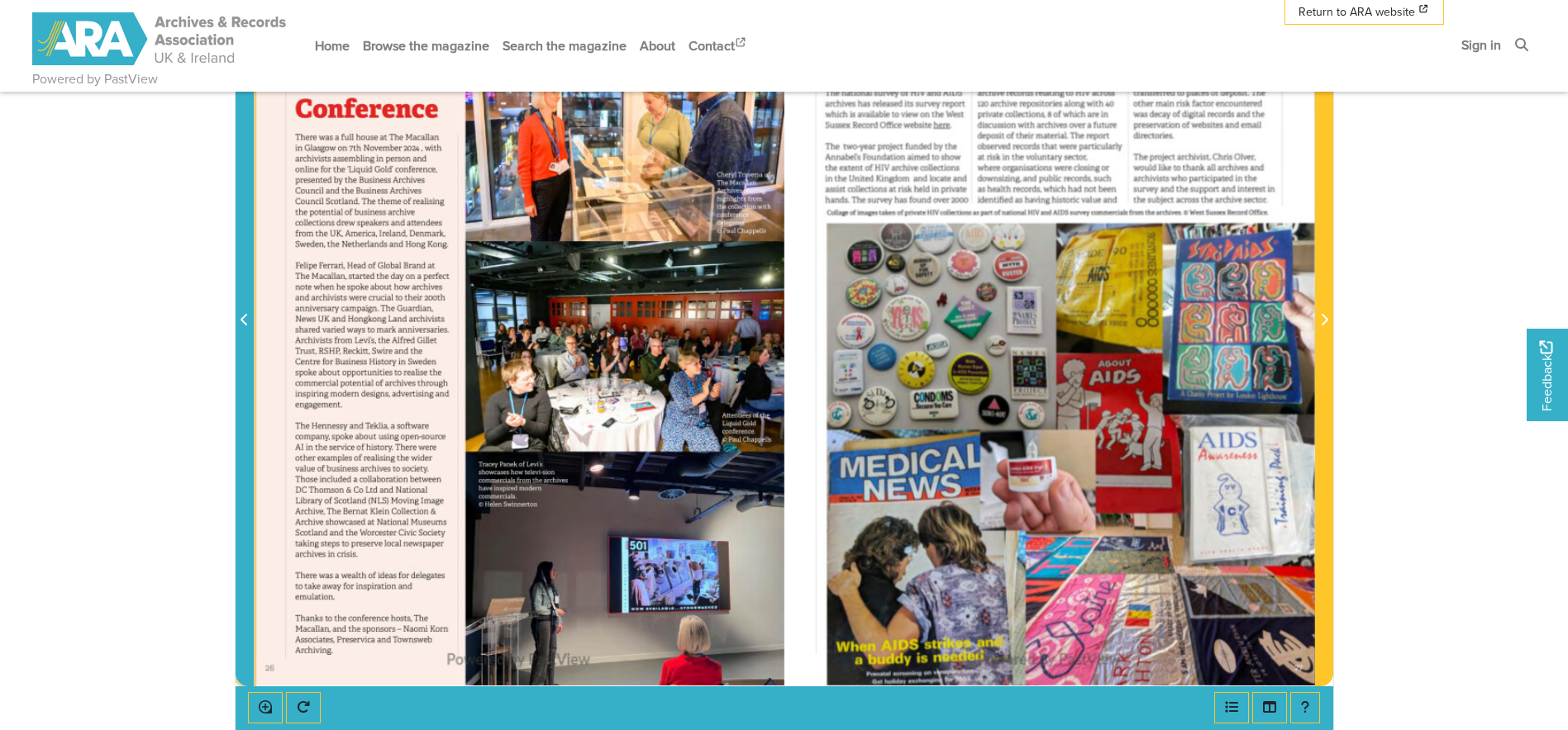
click at [243, 345] on span "Previous Page" at bounding box center [244, 310] width 16 height 748
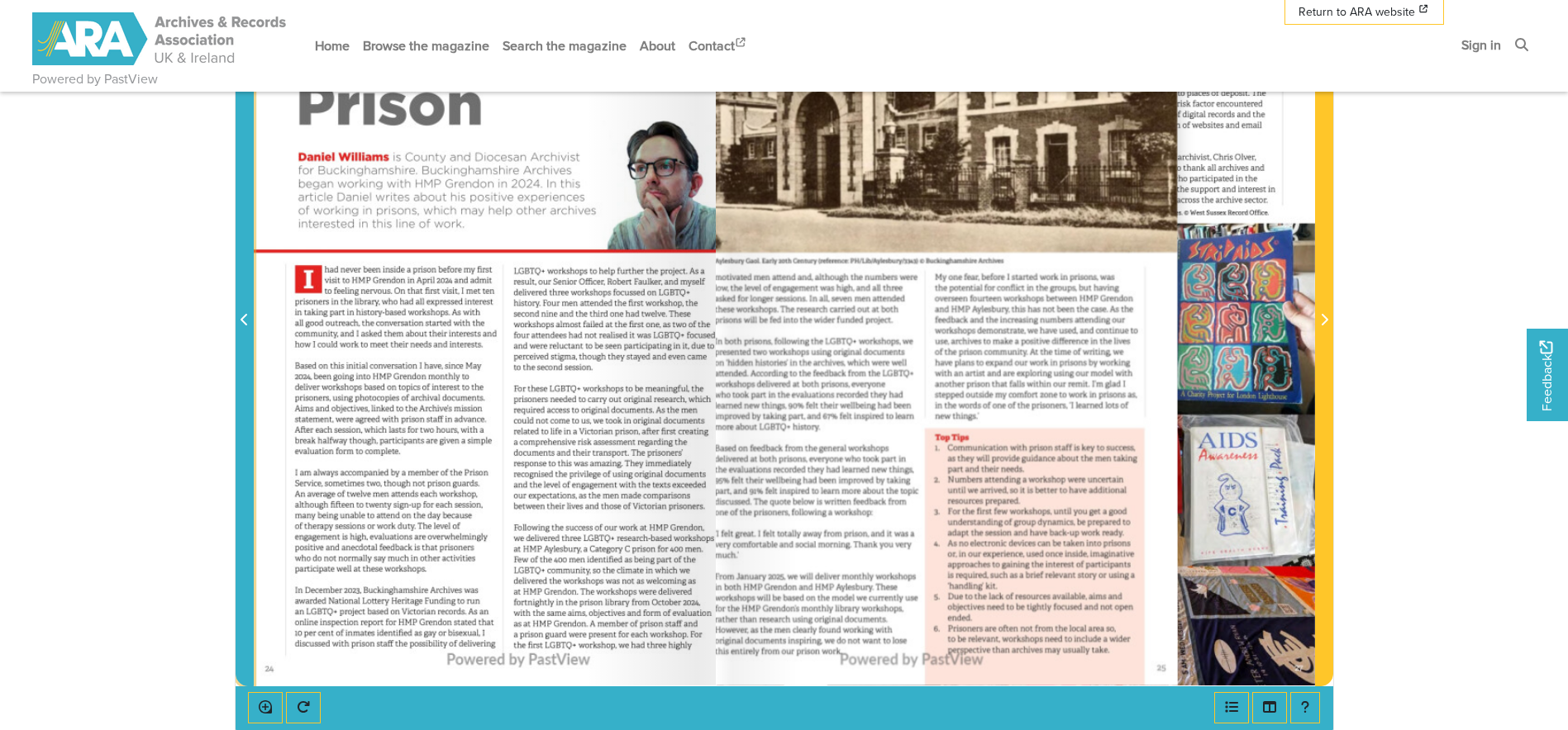
click at [243, 345] on span "Previous Page" at bounding box center [244, 310] width 16 height 748
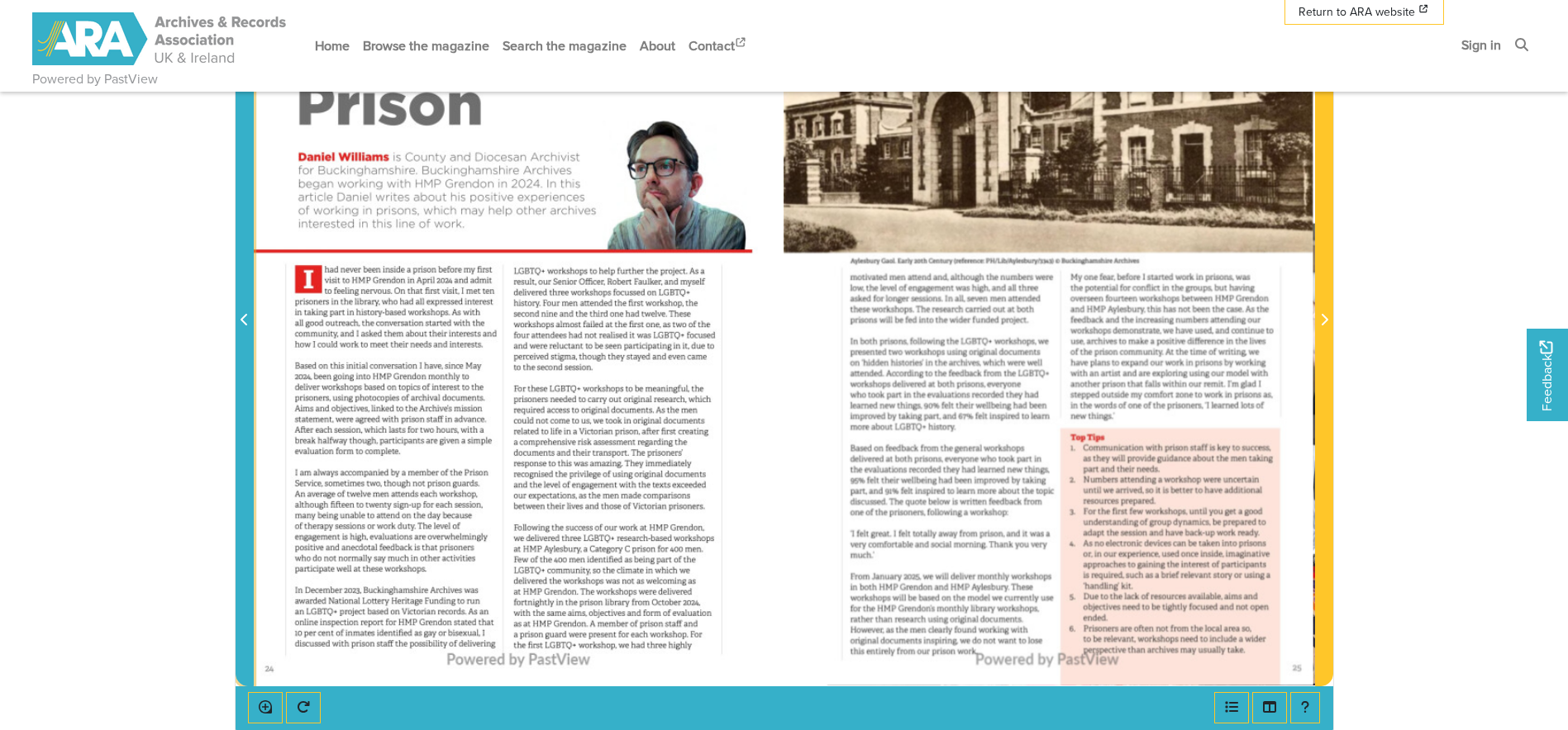
click at [243, 345] on span "Previous Page" at bounding box center [244, 310] width 16 height 748
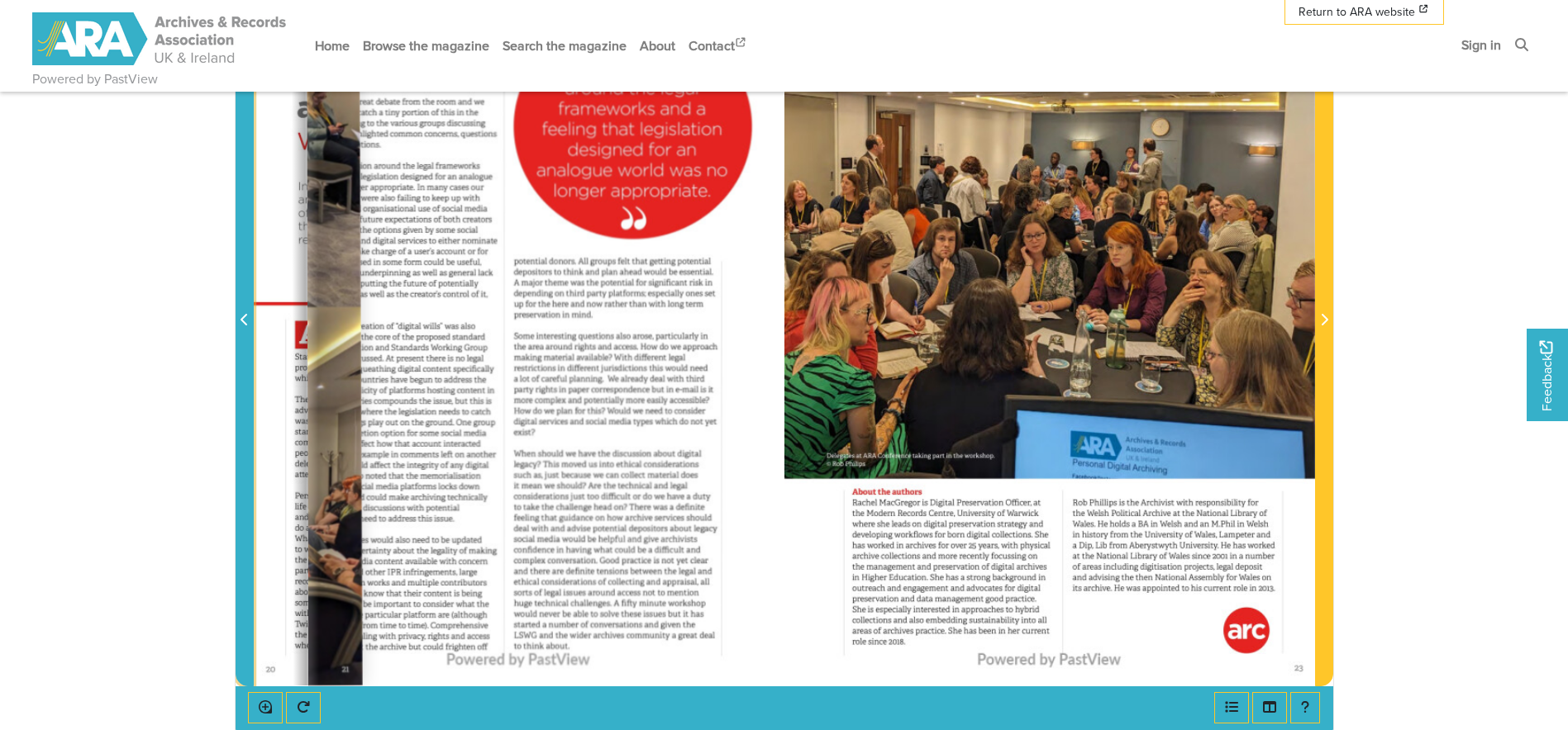
click at [243, 345] on span "Previous Page" at bounding box center [244, 310] width 16 height 748
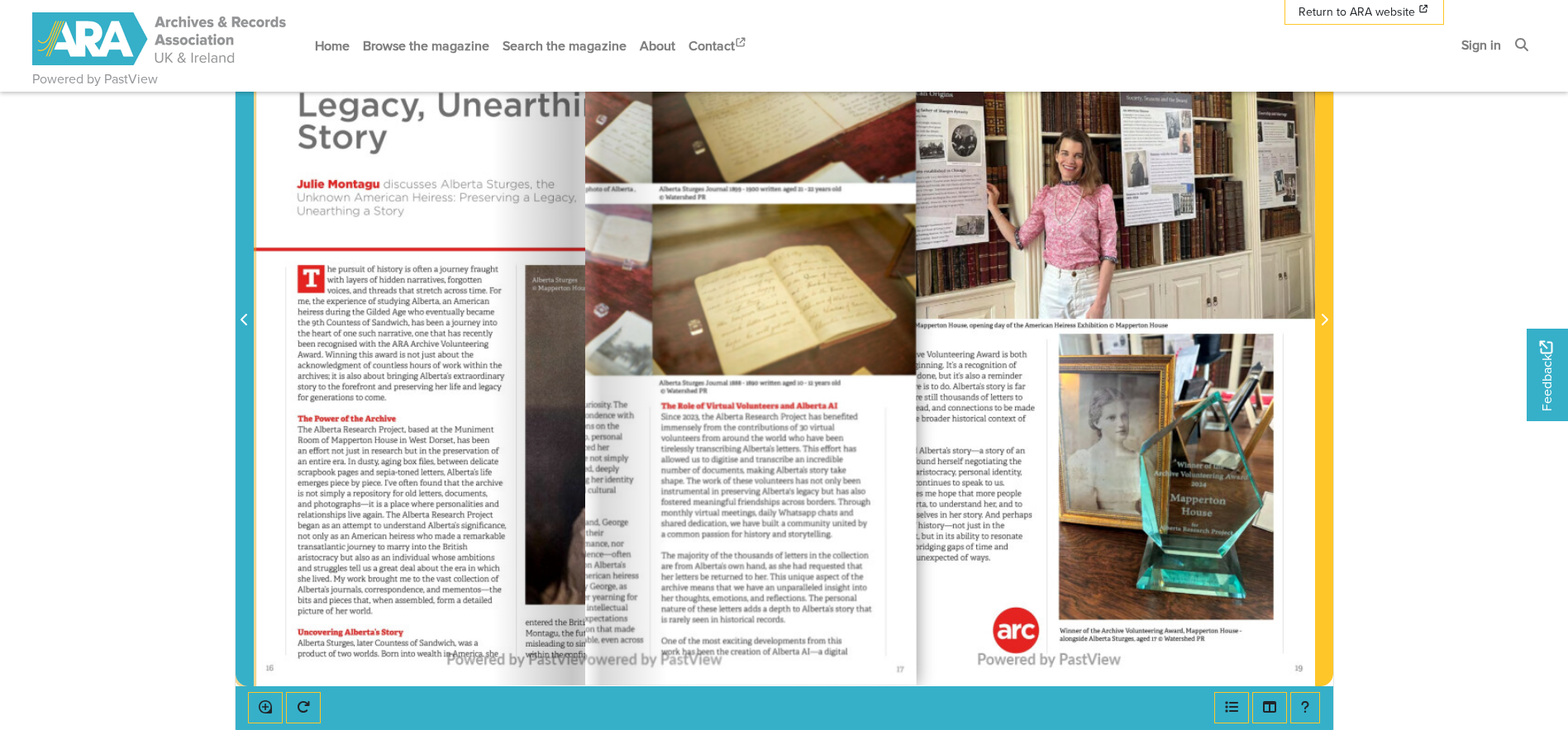
click at [243, 345] on span "Previous Page" at bounding box center [244, 310] width 16 height 748
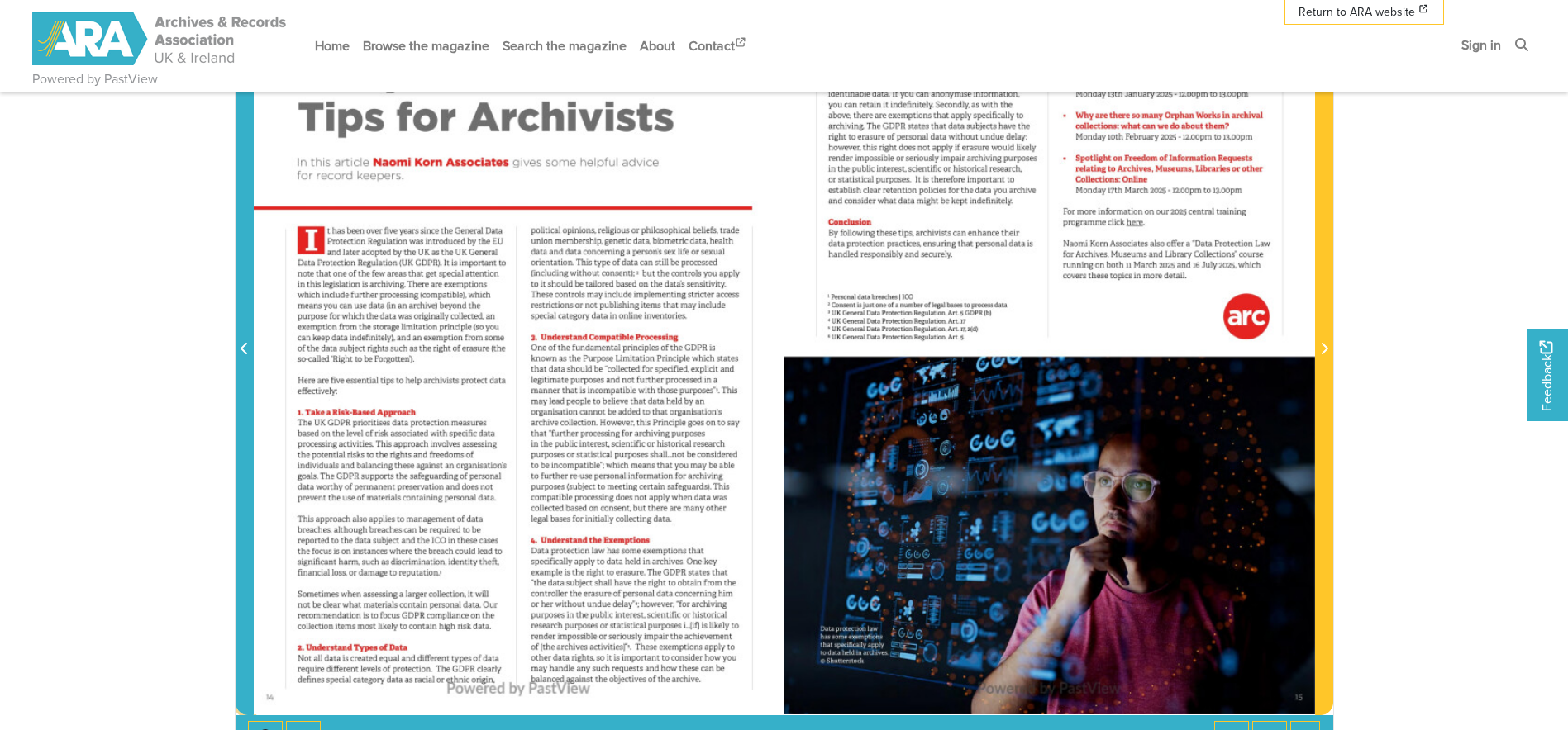
scroll to position [413, 0]
